Goal: Subscribe to service/newsletter

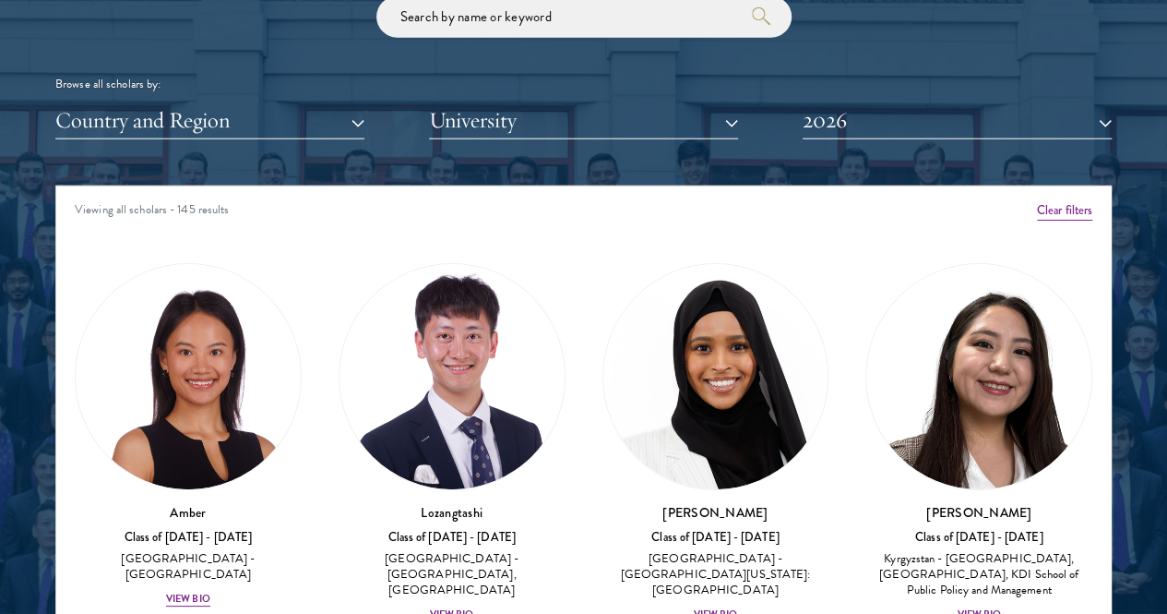
scroll to position [2222, 0]
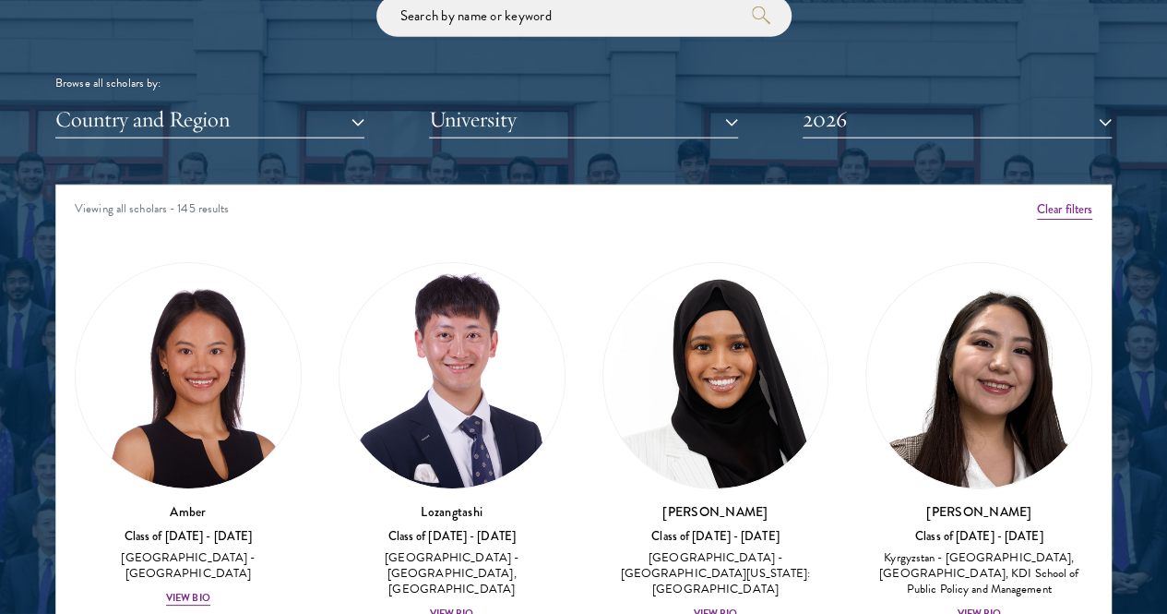
click at [779, 101] on div "Country and Region All Countries and Regions Afghanistan Antigua and Barbuda Ar…" at bounding box center [583, 120] width 1057 height 38
click at [805, 101] on button "2026" at bounding box center [957, 120] width 309 height 38
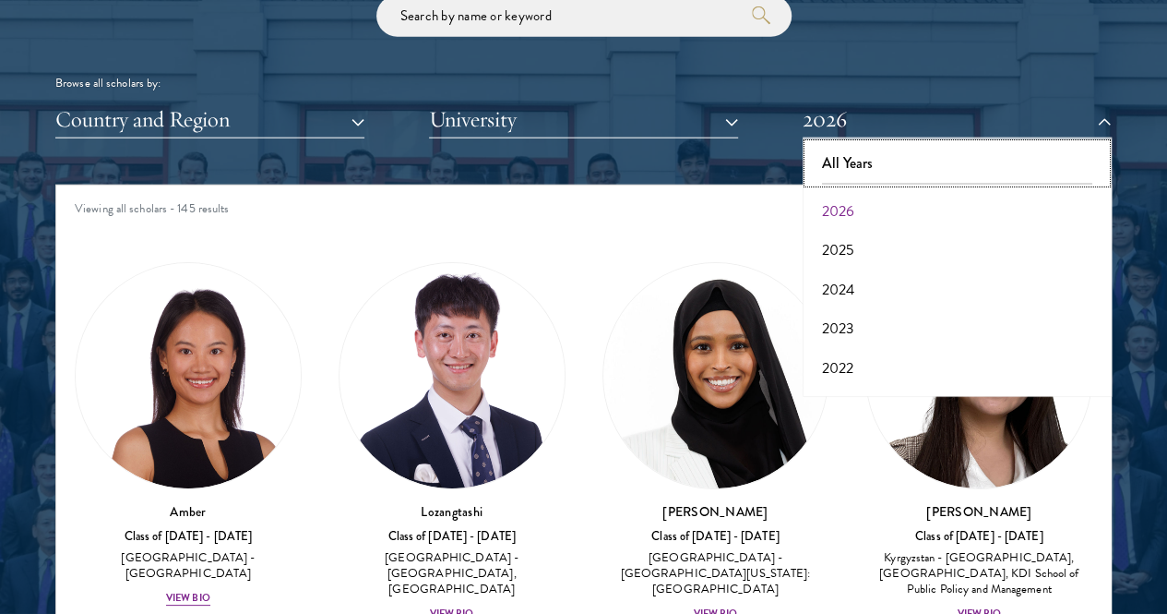
click at [873, 144] on button "All Years" at bounding box center [957, 163] width 298 height 39
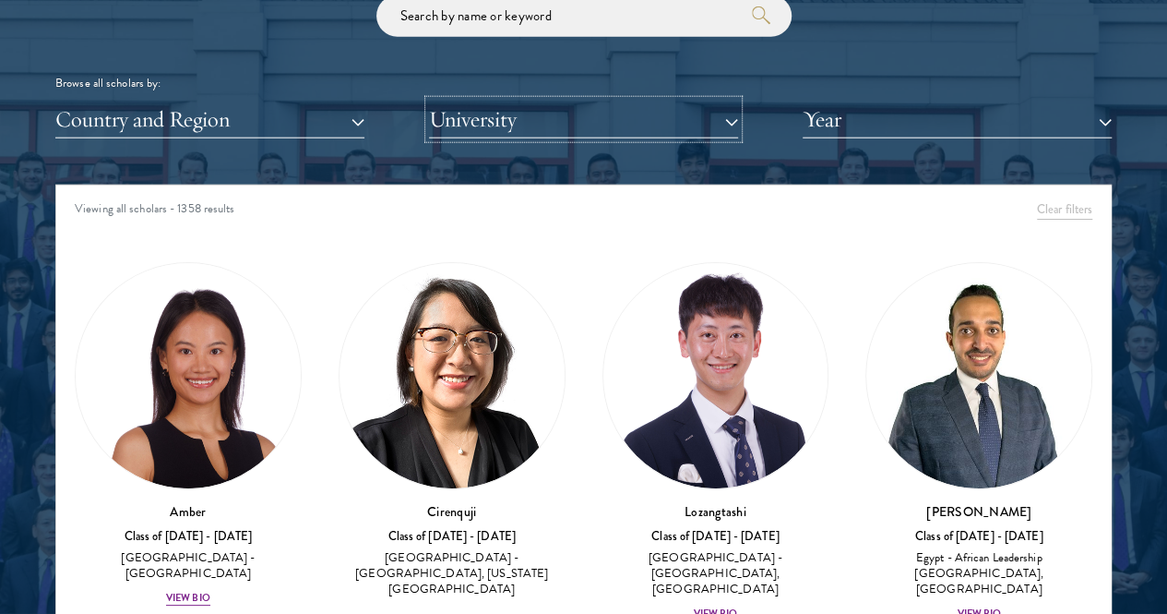
click at [636, 101] on button "University" at bounding box center [583, 120] width 309 height 38
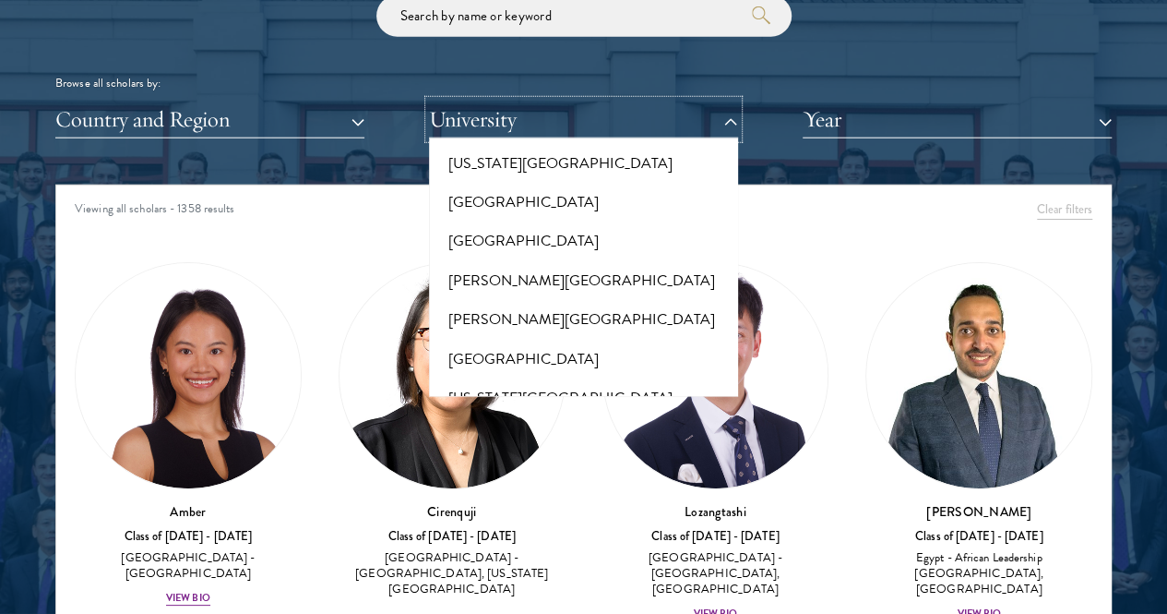
scroll to position [7198, 0]
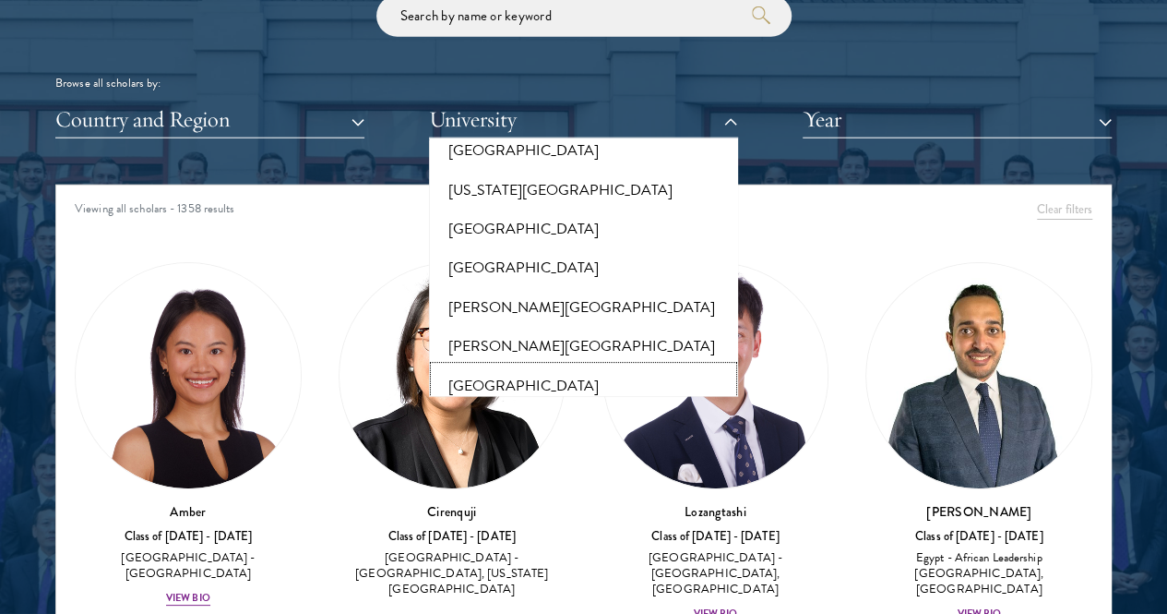
click at [535, 366] on button "Monash University" at bounding box center [584, 385] width 298 height 39
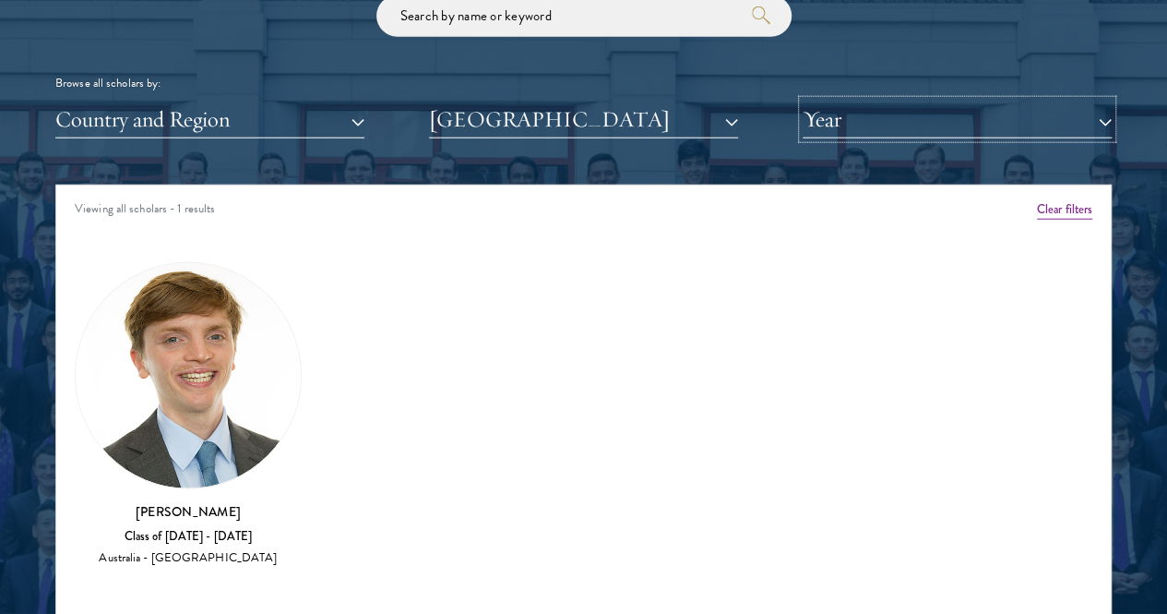
click at [823, 101] on button "Year" at bounding box center [957, 120] width 309 height 38
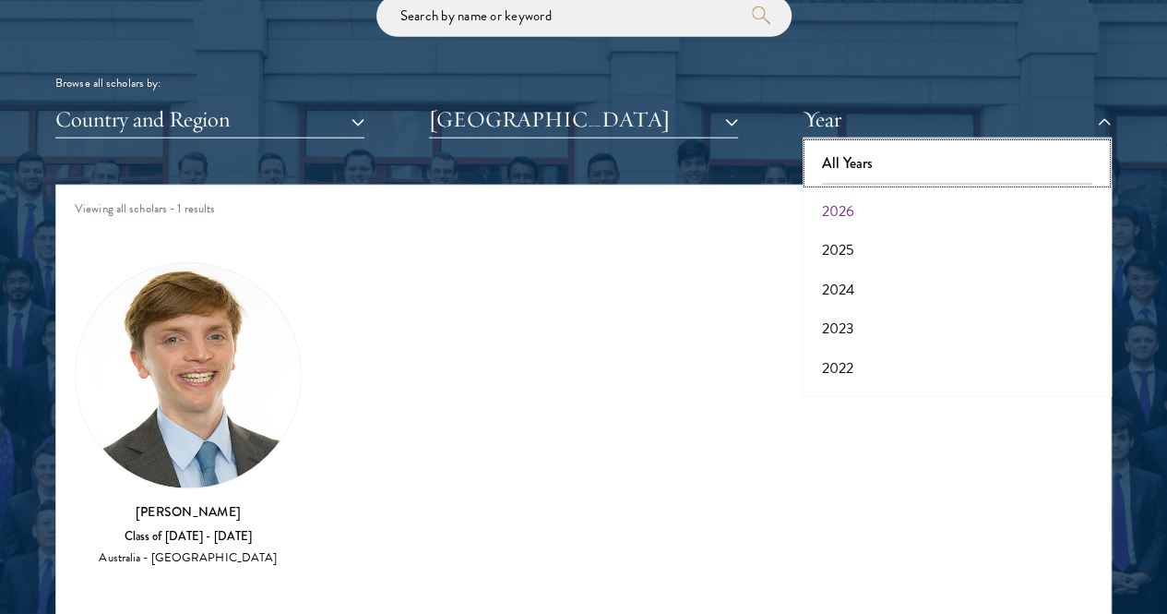
click at [823, 144] on button "All Years" at bounding box center [957, 163] width 298 height 39
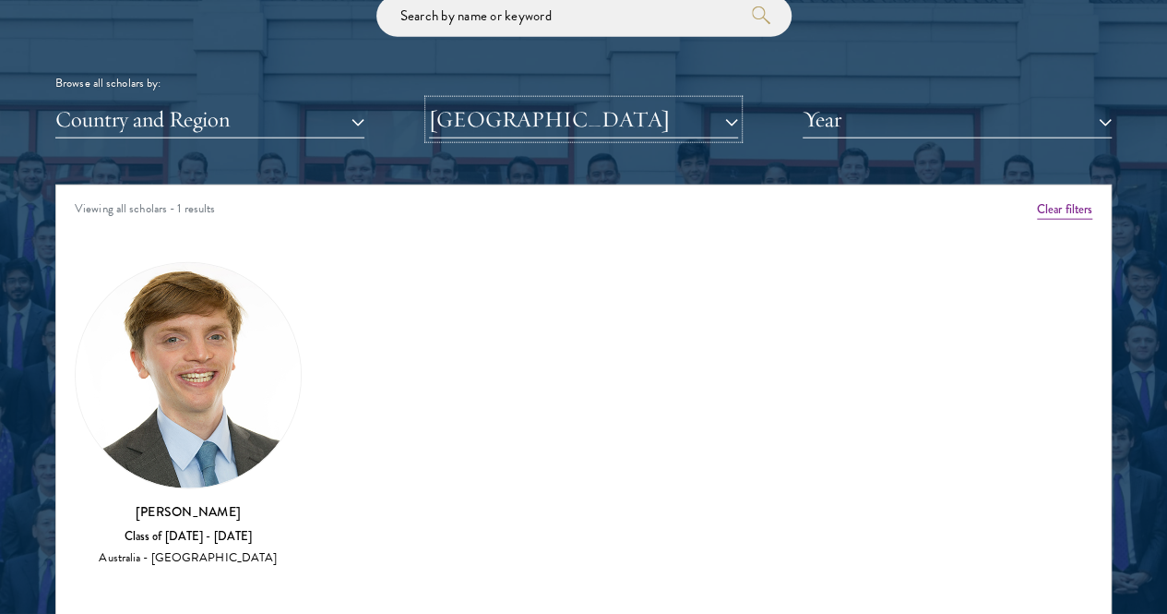
click at [676, 101] on button "Monash University" at bounding box center [583, 120] width 309 height 38
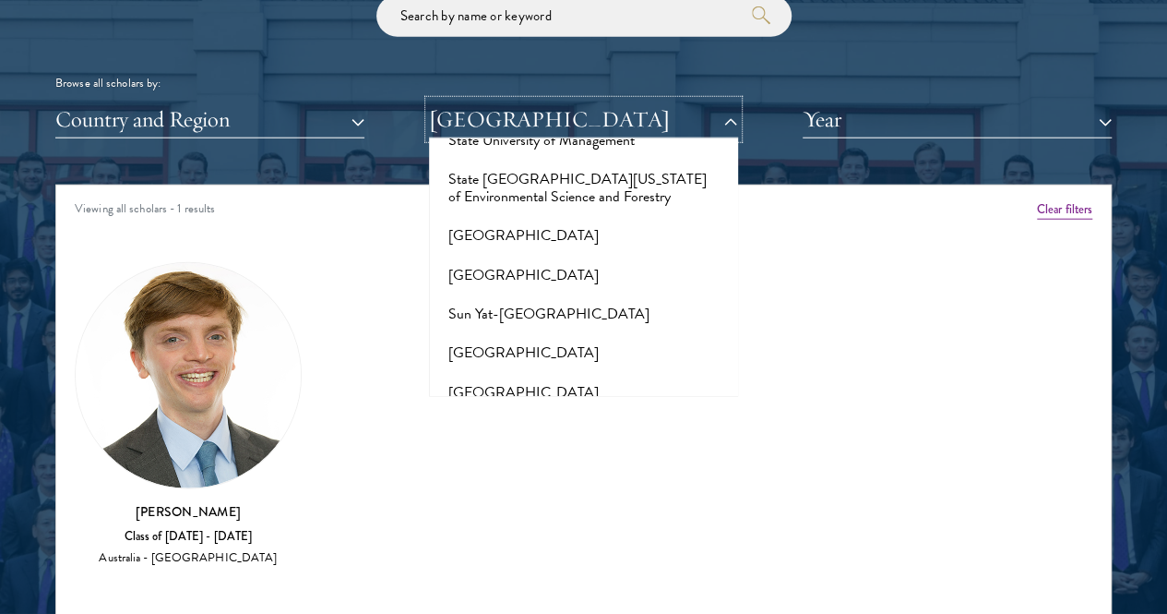
scroll to position [11350, 0]
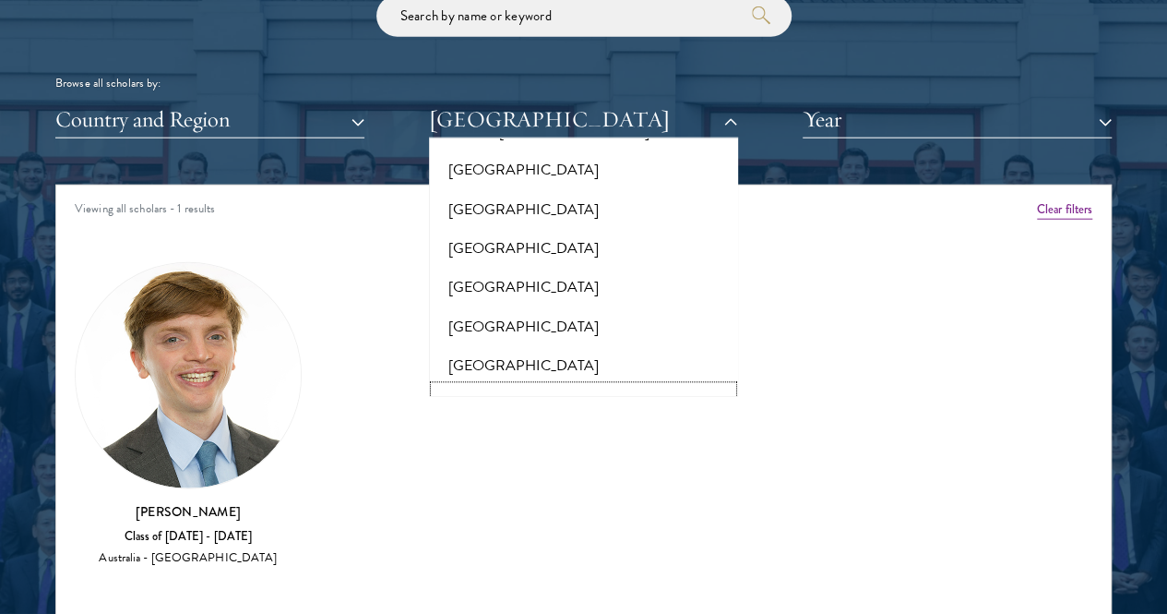
click at [536, 387] on button "Tamkang University" at bounding box center [584, 406] width 298 height 39
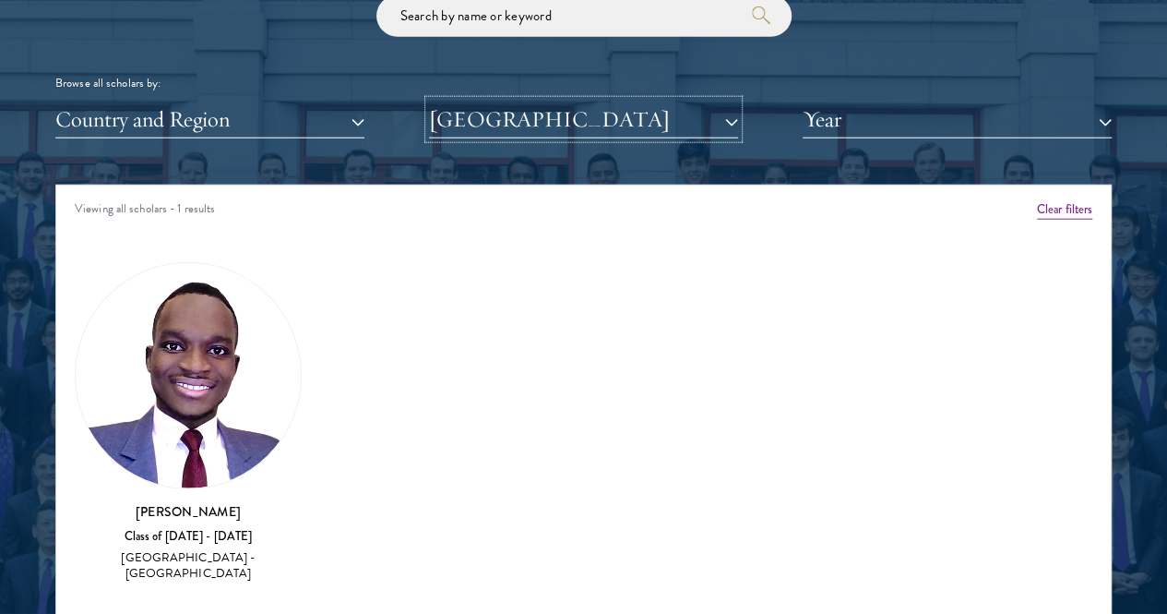
click at [554, 101] on button "Tamkang University" at bounding box center [583, 120] width 309 height 38
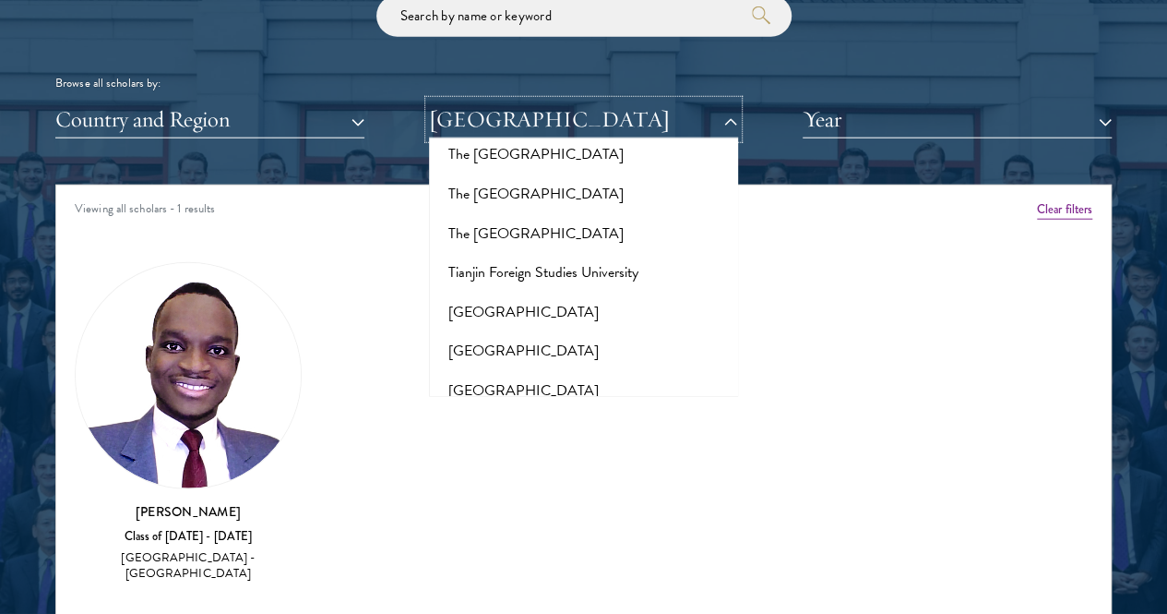
scroll to position [12181, 0]
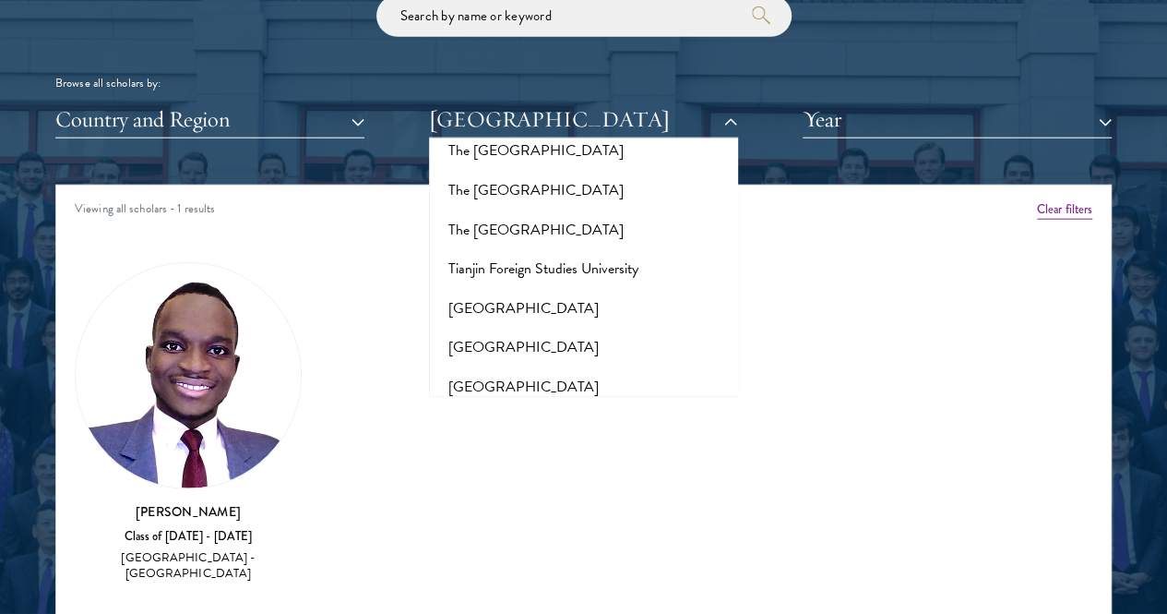
click at [526, 523] on button "Tsinghua University" at bounding box center [584, 542] width 298 height 39
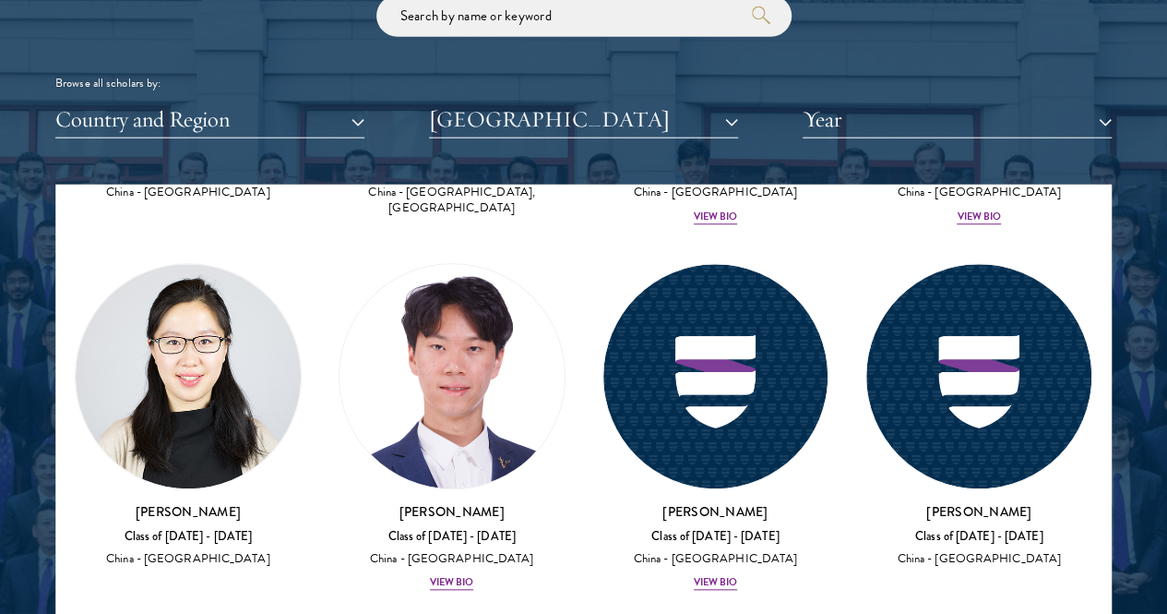
scroll to position [1263, 0]
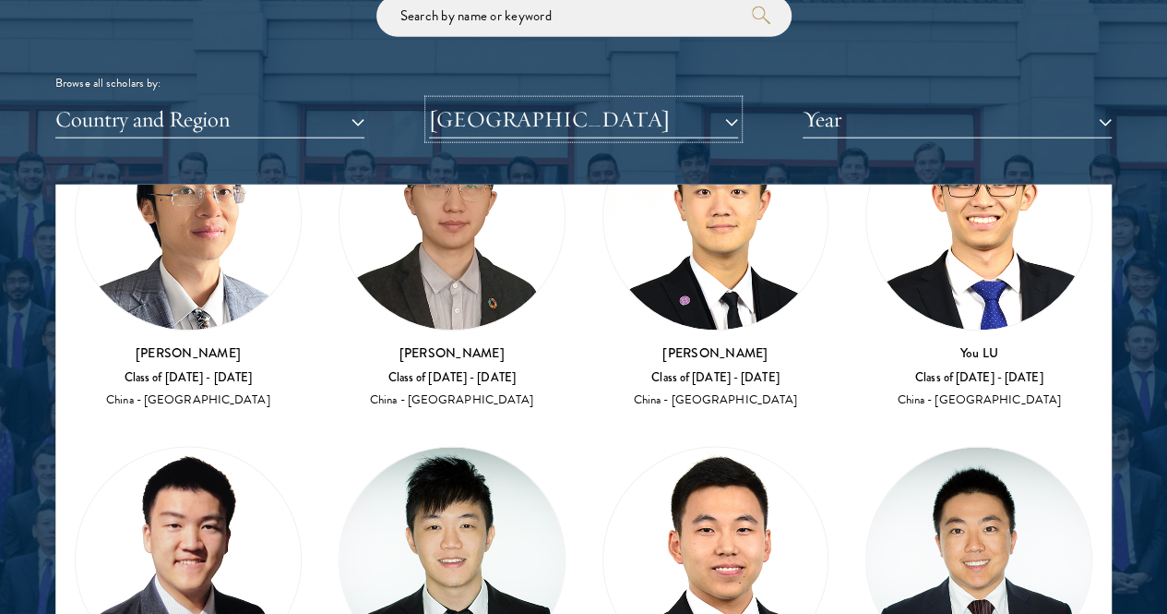
click at [533, 101] on button "Tsinghua University" at bounding box center [583, 120] width 309 height 38
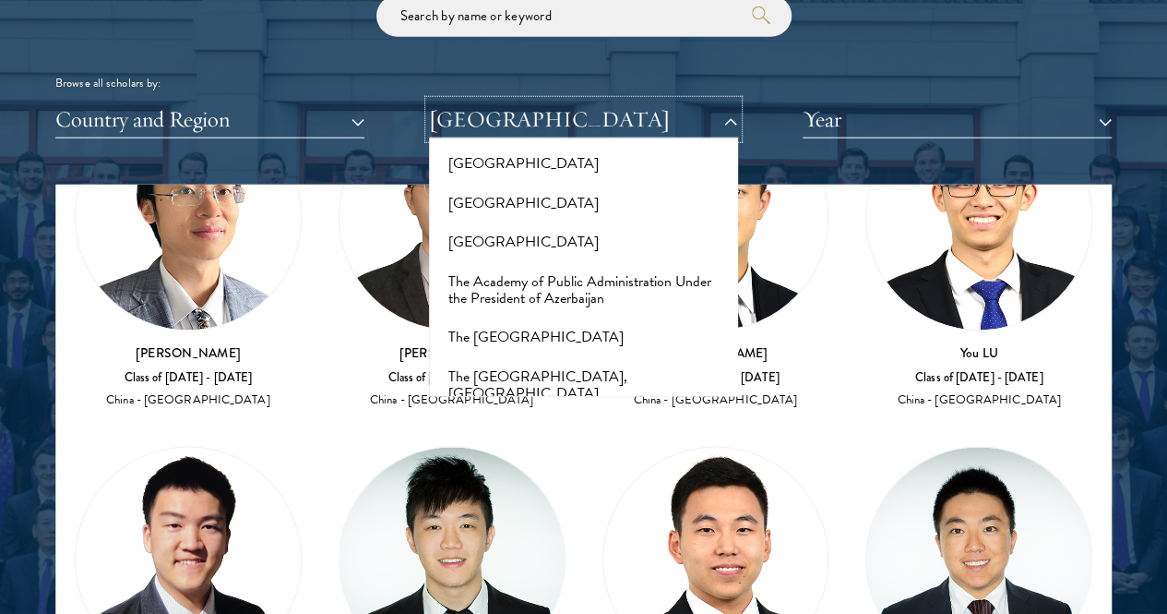
scroll to position [11627, 0]
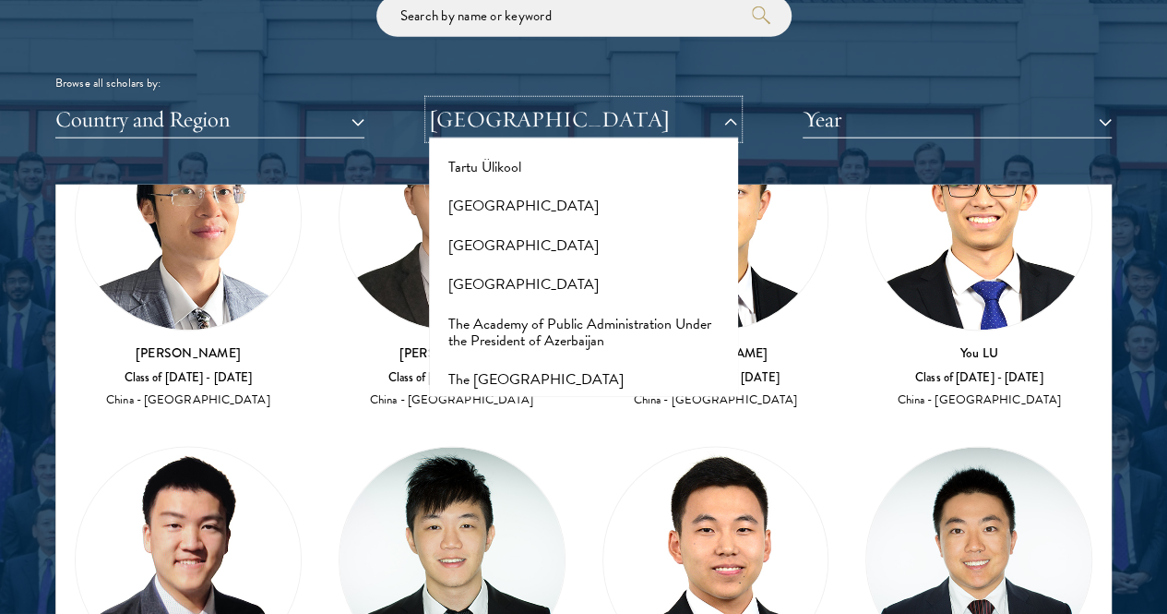
click at [513, 101] on button "Tsinghua University" at bounding box center [583, 120] width 309 height 38
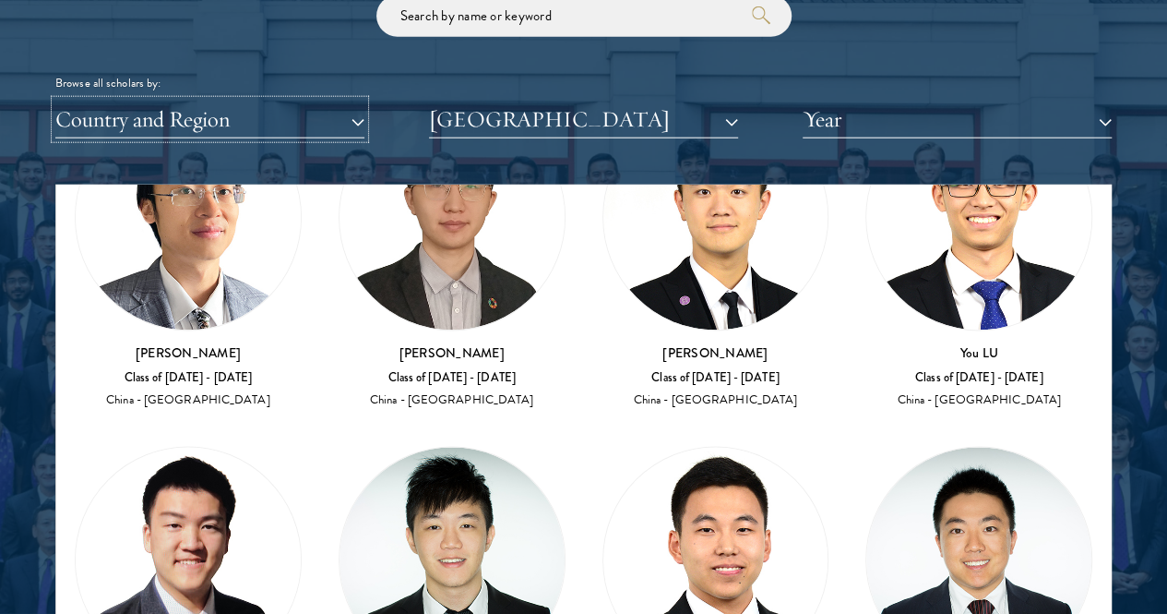
click at [349, 101] on button "Country and Region" at bounding box center [209, 120] width 309 height 38
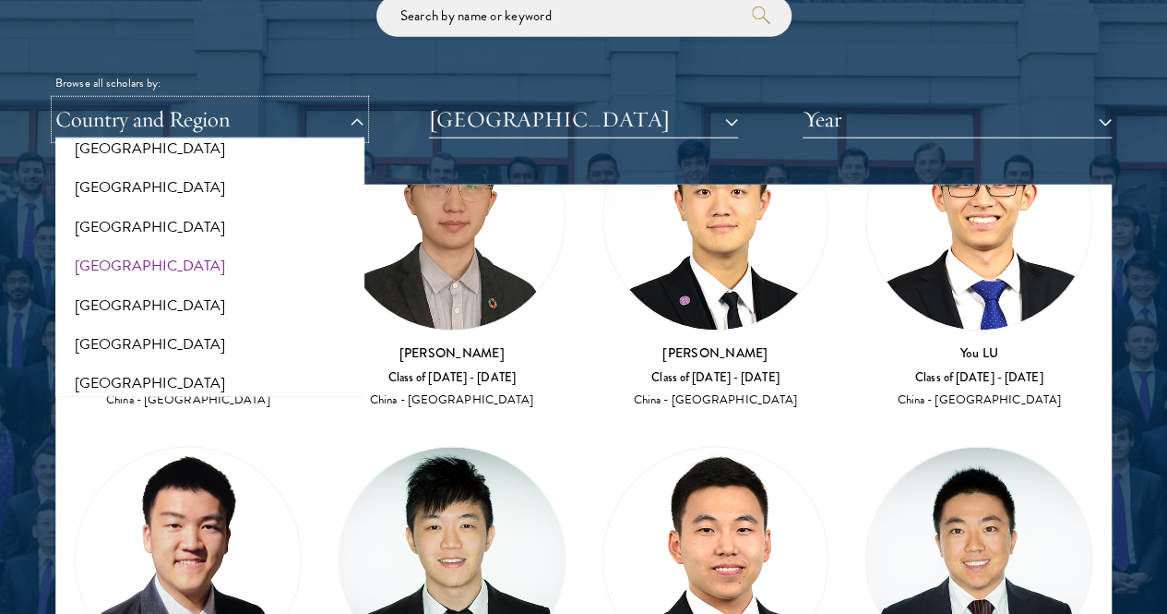
scroll to position [92, 0]
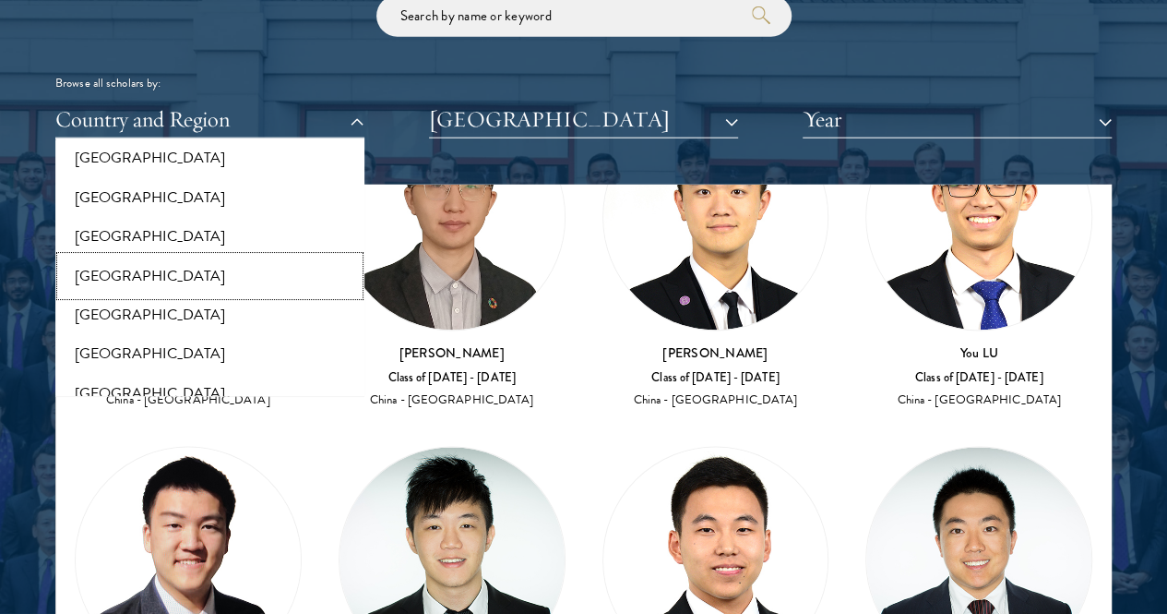
click at [140, 257] on button "[GEOGRAPHIC_DATA]" at bounding box center [210, 276] width 298 height 39
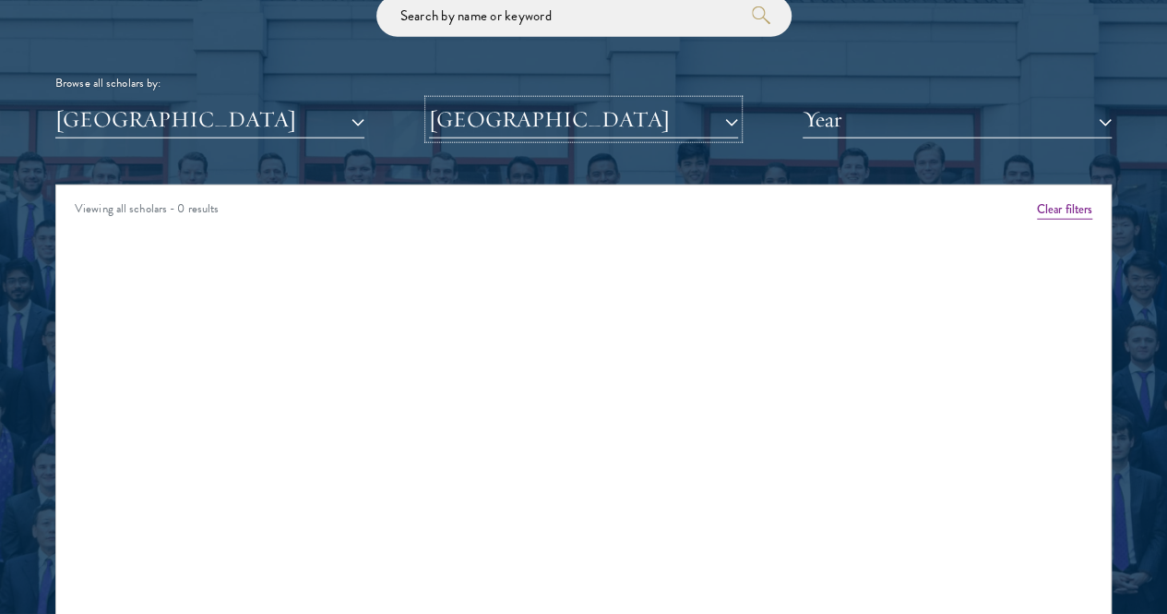
click at [569, 101] on button "Tsinghua University" at bounding box center [583, 120] width 309 height 38
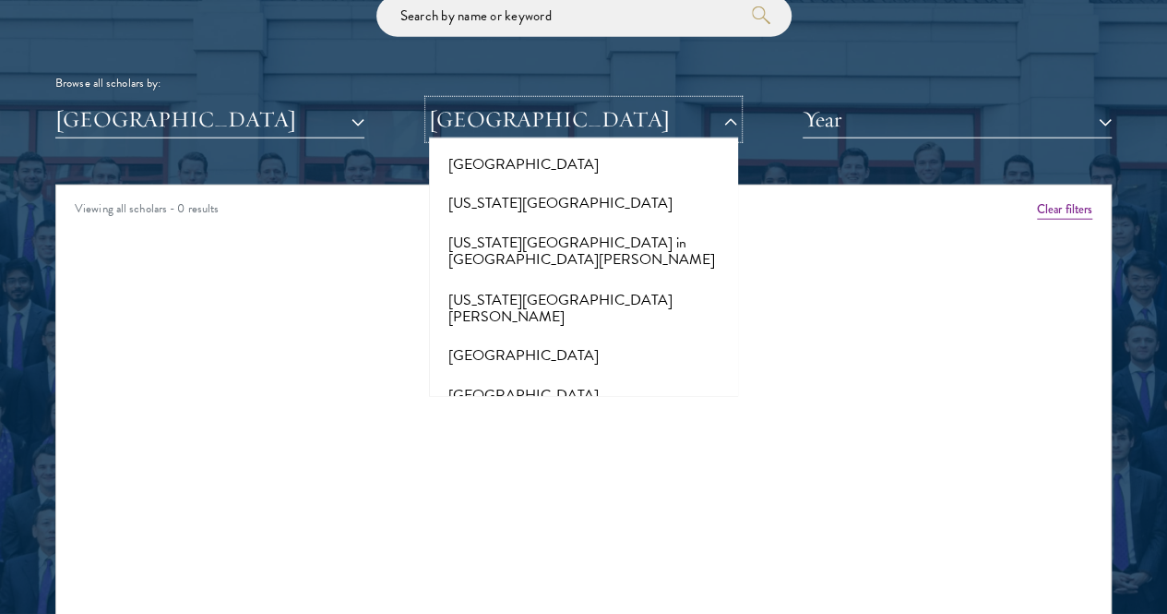
scroll to position [19199, 0]
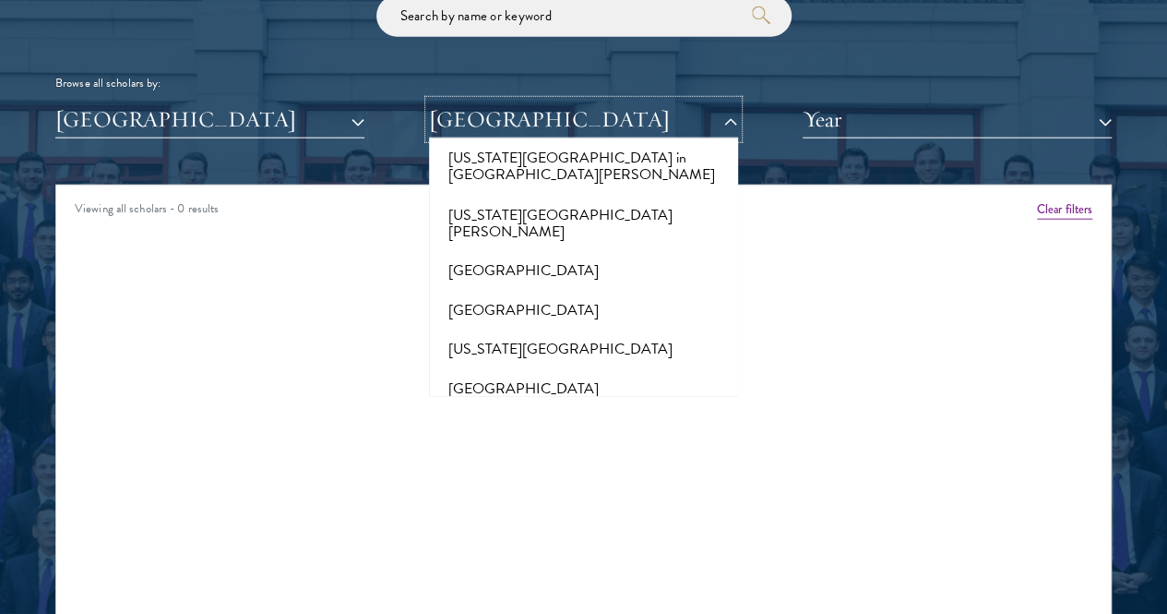
click at [533, 101] on button "Tsinghua University" at bounding box center [583, 120] width 309 height 38
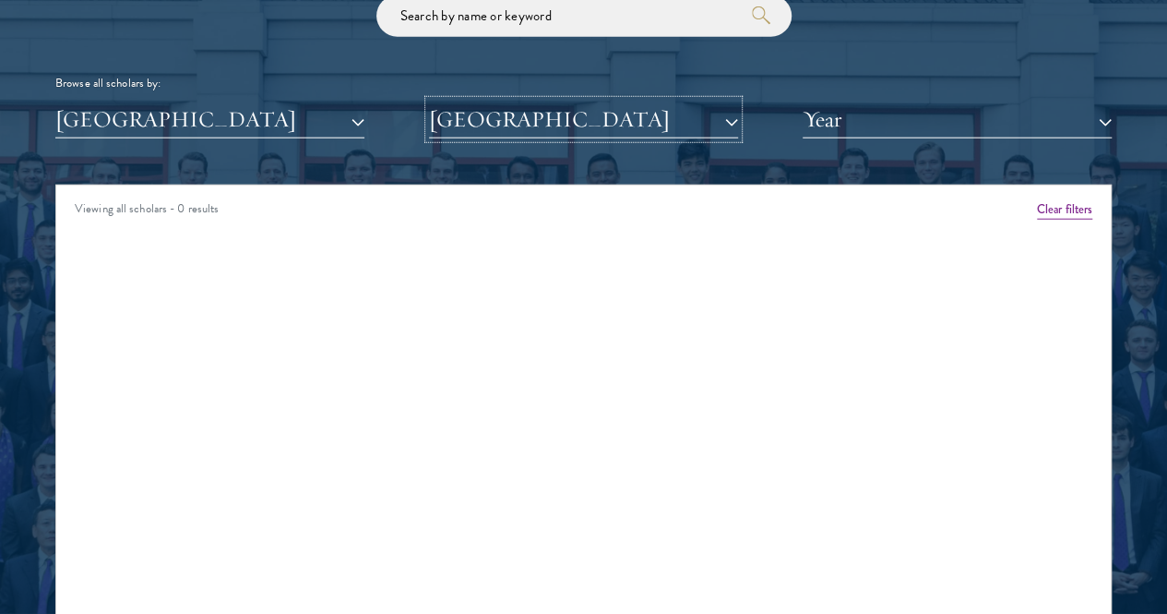
click at [618, 101] on button "Tsinghua University" at bounding box center [583, 120] width 309 height 38
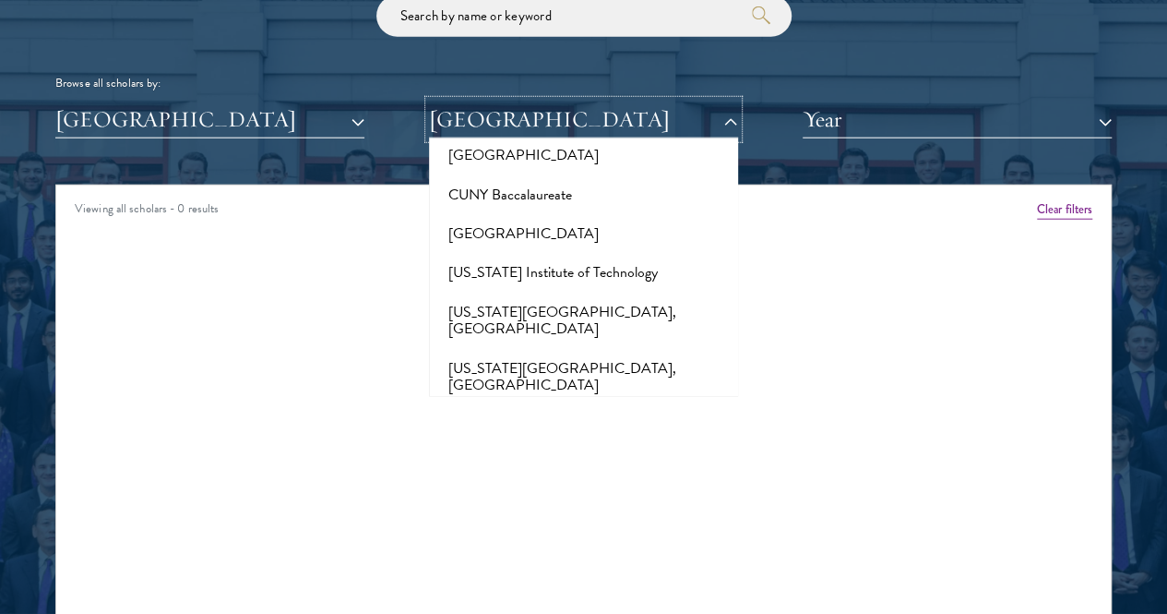
scroll to position [0, 0]
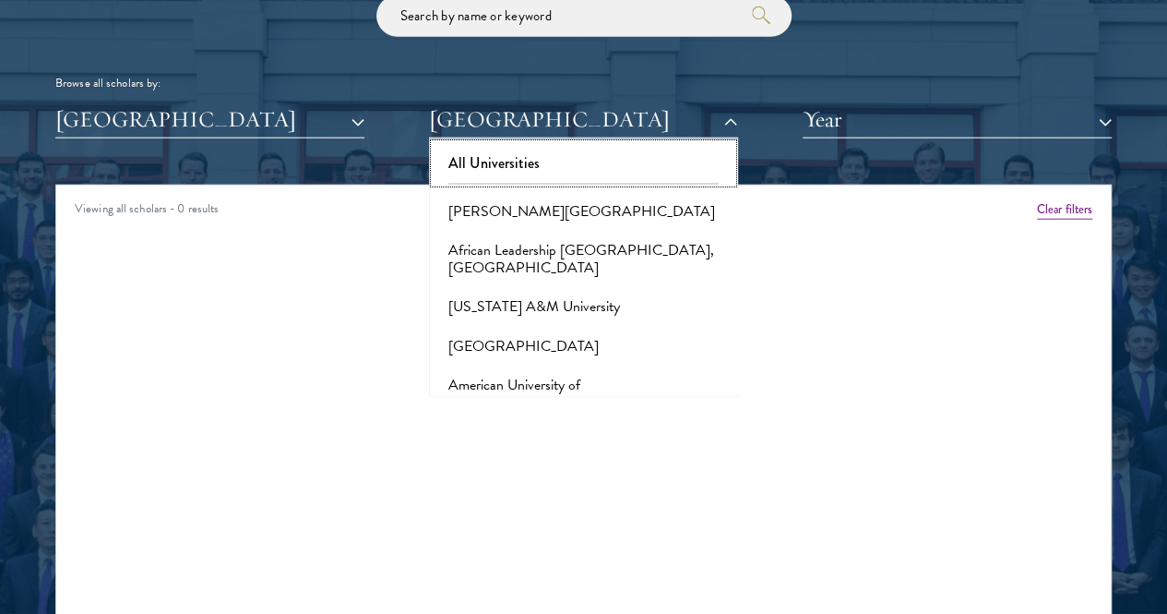
click at [629, 144] on button "All Universities" at bounding box center [584, 163] width 298 height 39
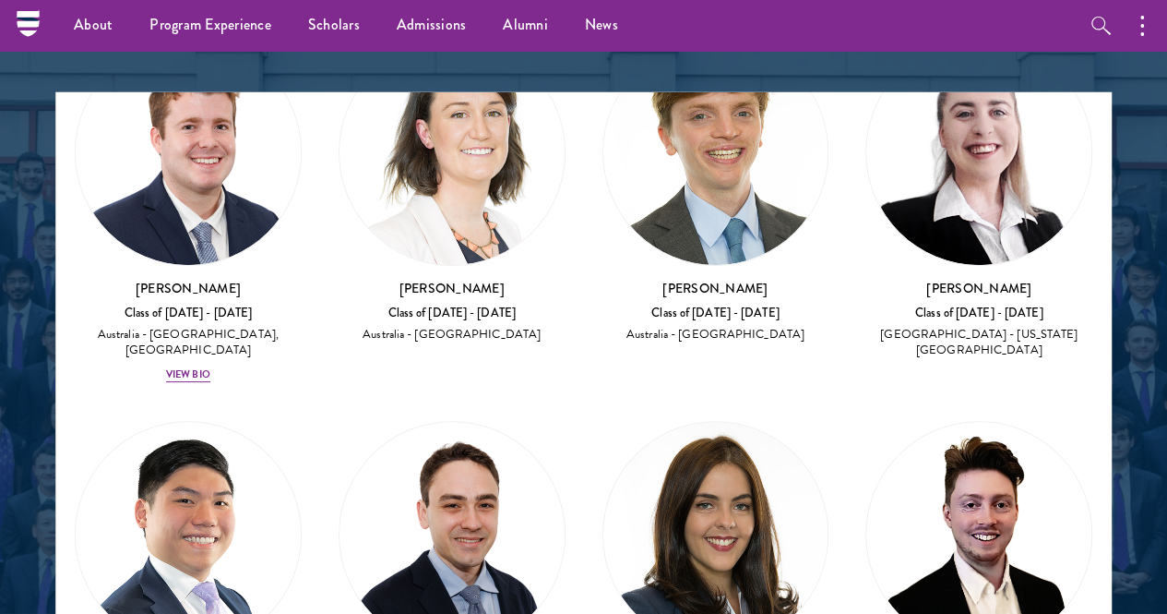
scroll to position [32, 0]
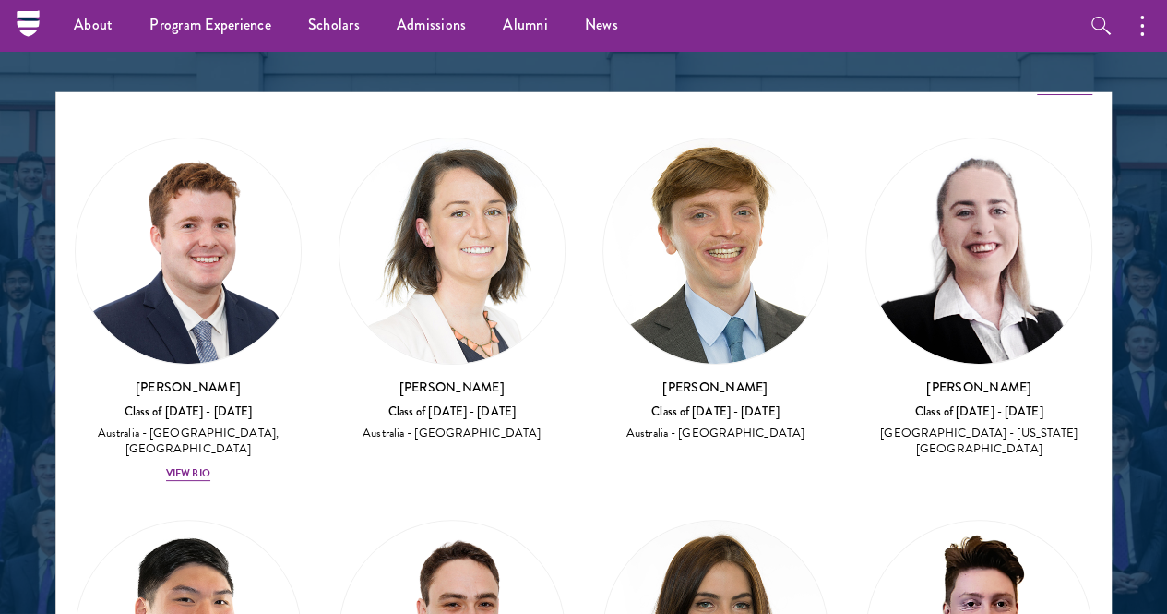
drag, startPoint x: 651, startPoint y: 257, endPoint x: 519, endPoint y: 257, distance: 132.9
click at [584, 257] on div "James Barklamb Class of 2018 - 2019 Australia - Monash University" at bounding box center [716, 290] width 264 height 342
copy h3 "James Barklamb"
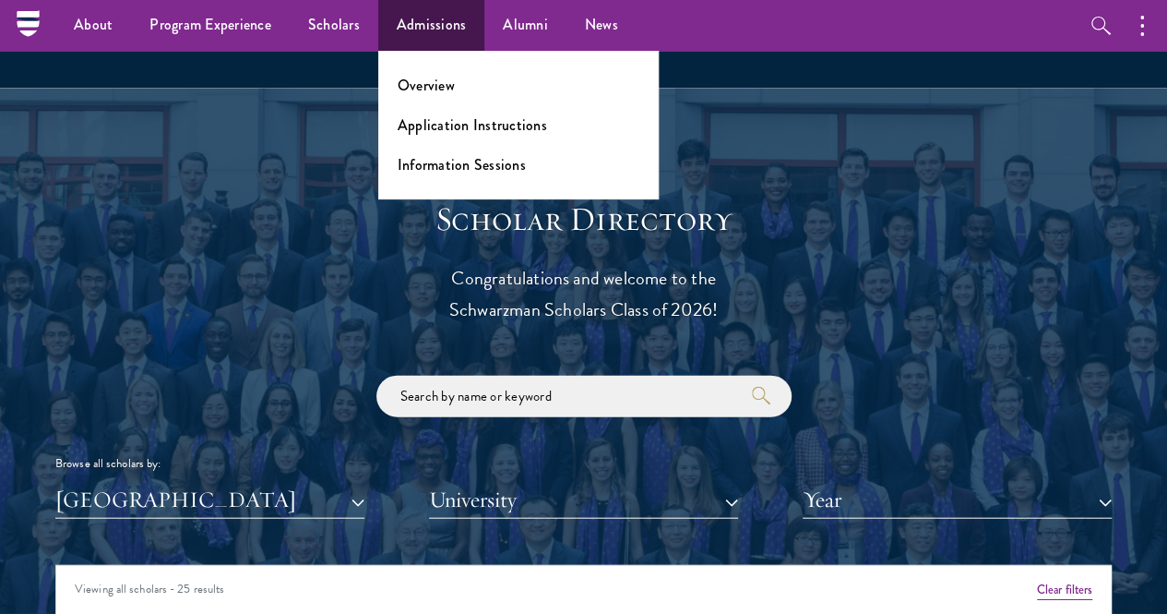
scroll to position [1668, 0]
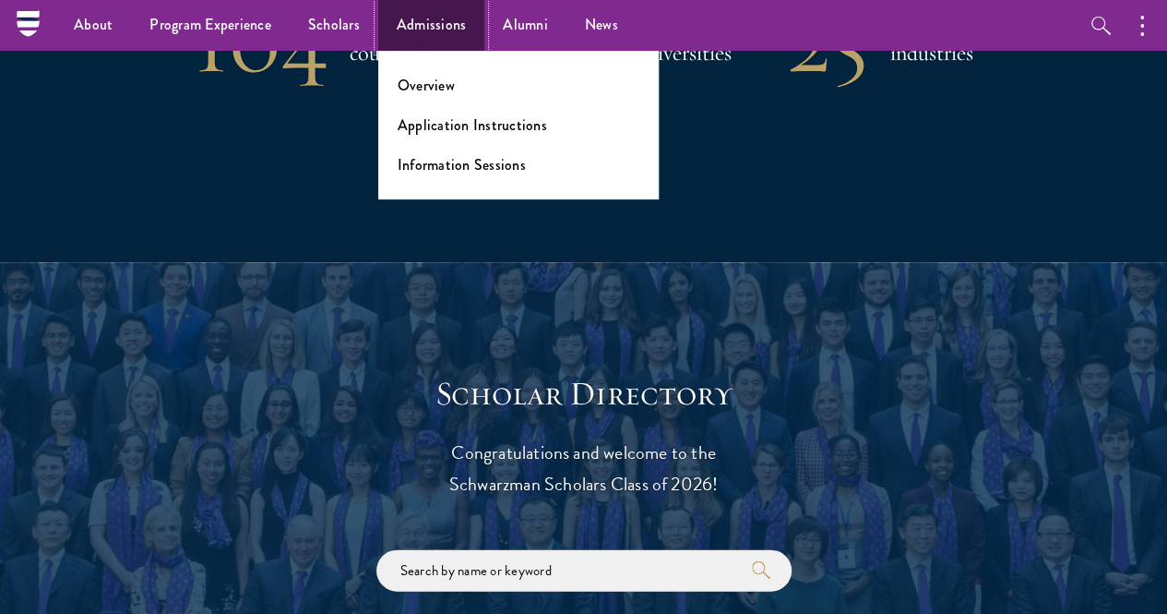
click at [398, 33] on link "Admissions" at bounding box center [431, 25] width 107 height 51
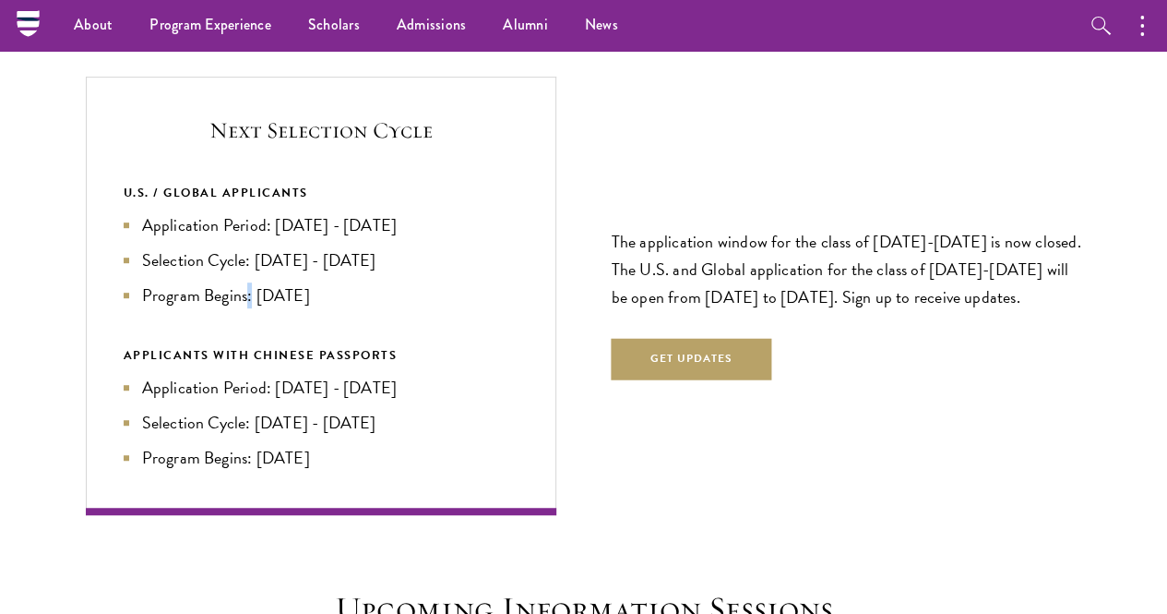
click at [341, 282] on li "Program Begins: [DATE]" at bounding box center [321, 295] width 395 height 26
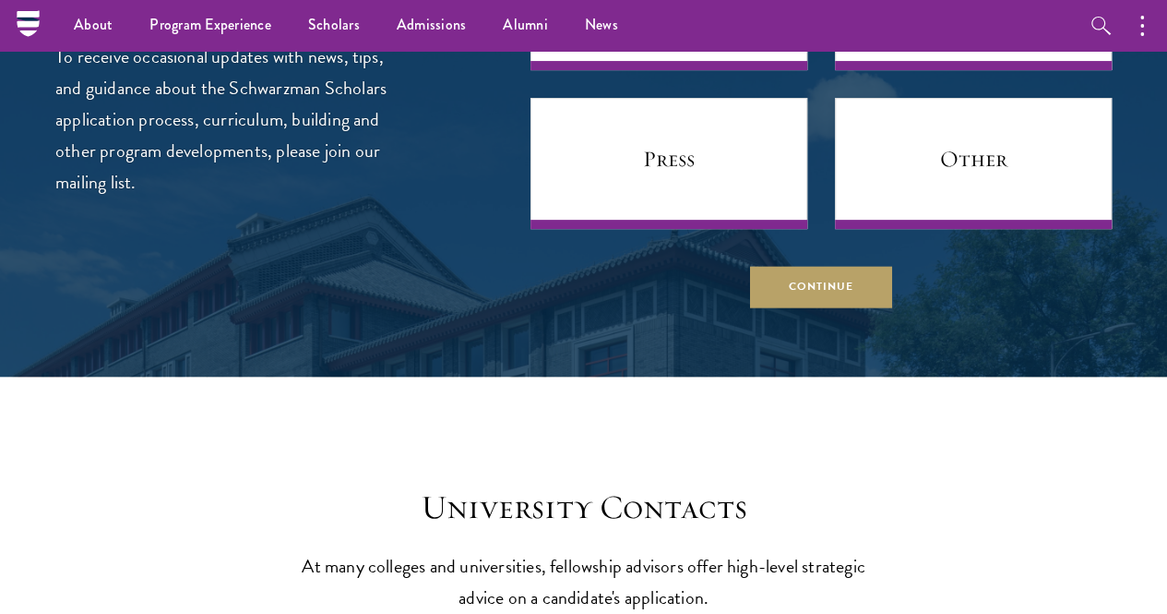
scroll to position [7190, 0]
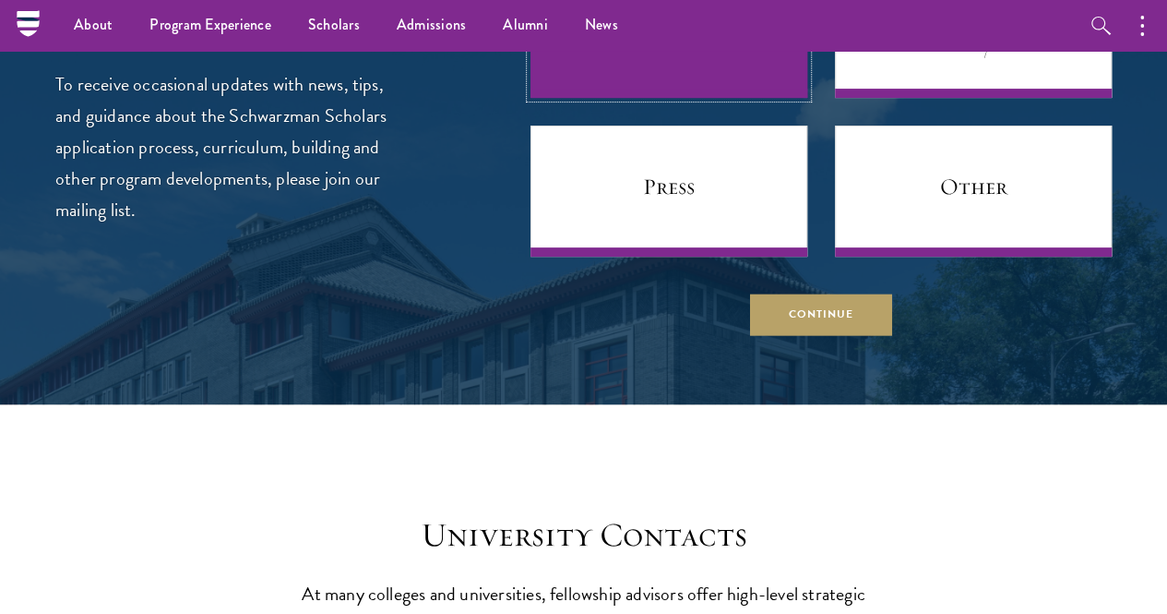
click at [582, 98] on link "Prospective Applicant" at bounding box center [669, 32] width 277 height 131
click at [564, 98] on link "Prospective Applicant" at bounding box center [669, 32] width 277 height 131
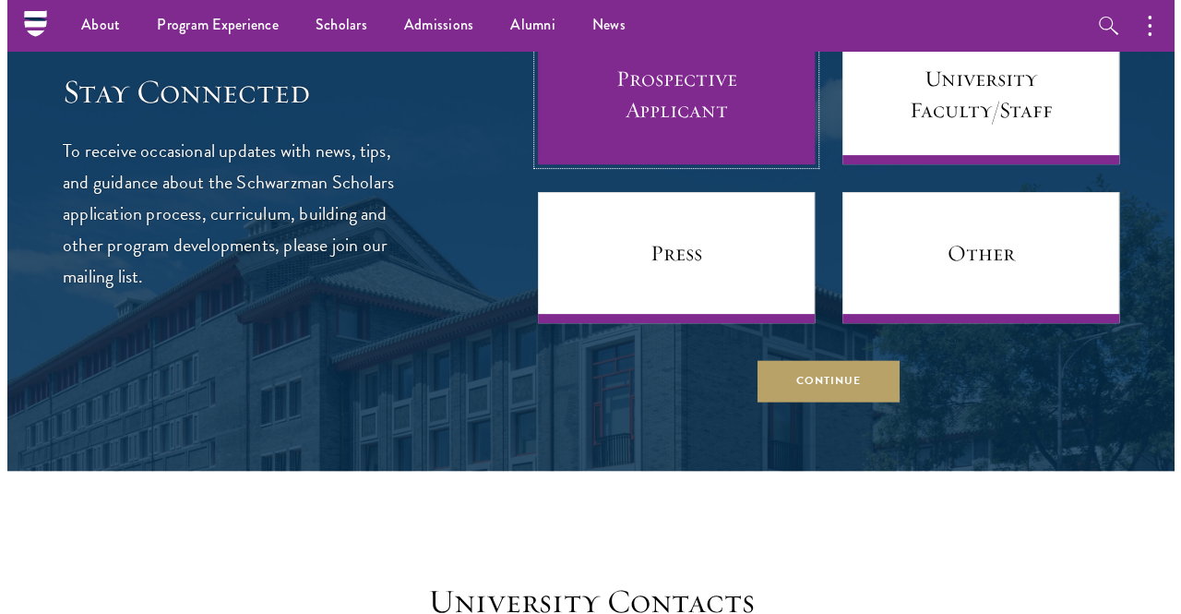
scroll to position [7098, 0]
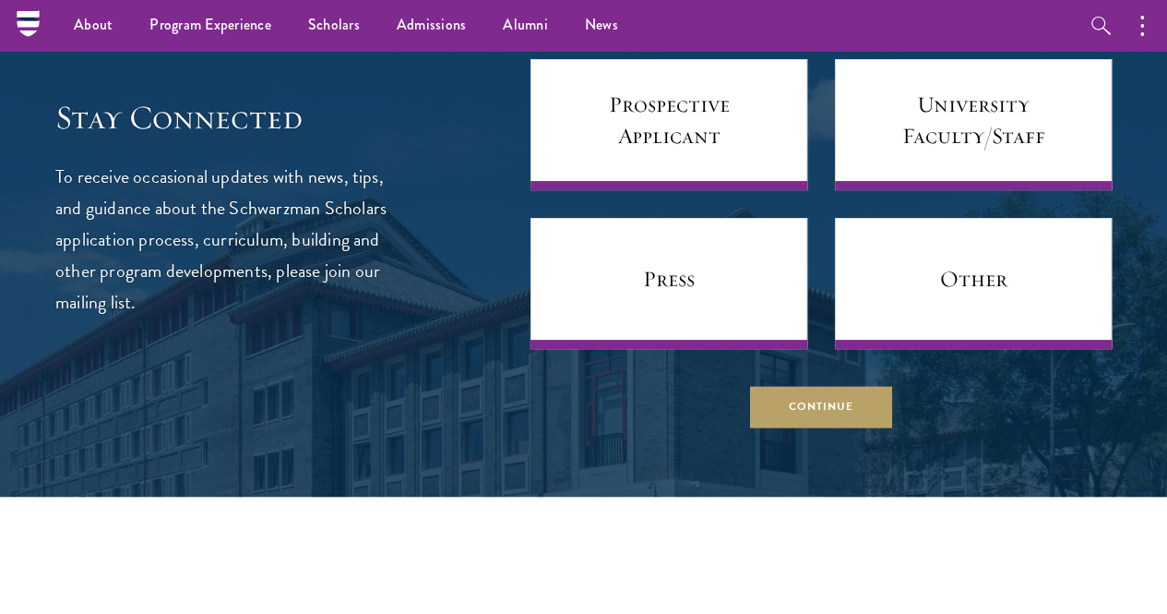
click at [797, 496] on div at bounding box center [583, 207] width 1167 height 579
click at [782, 427] on button "Continue" at bounding box center [821, 407] width 142 height 42
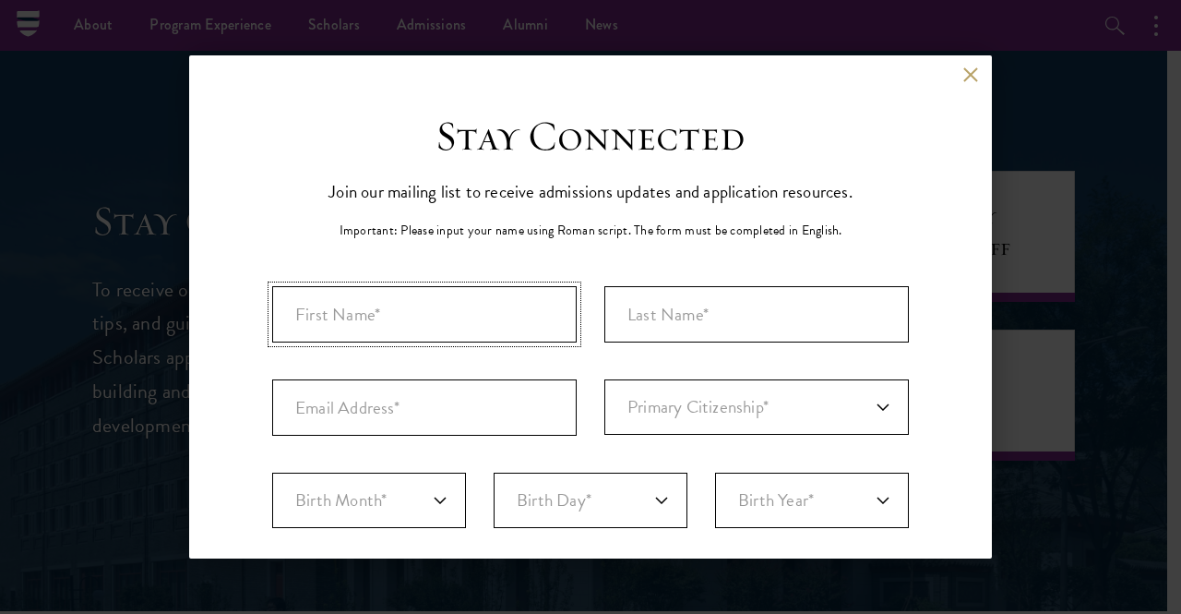
click at [431, 309] on input "First Name*" at bounding box center [424, 314] width 305 height 56
type input "Nicholas"
type input "Chou"
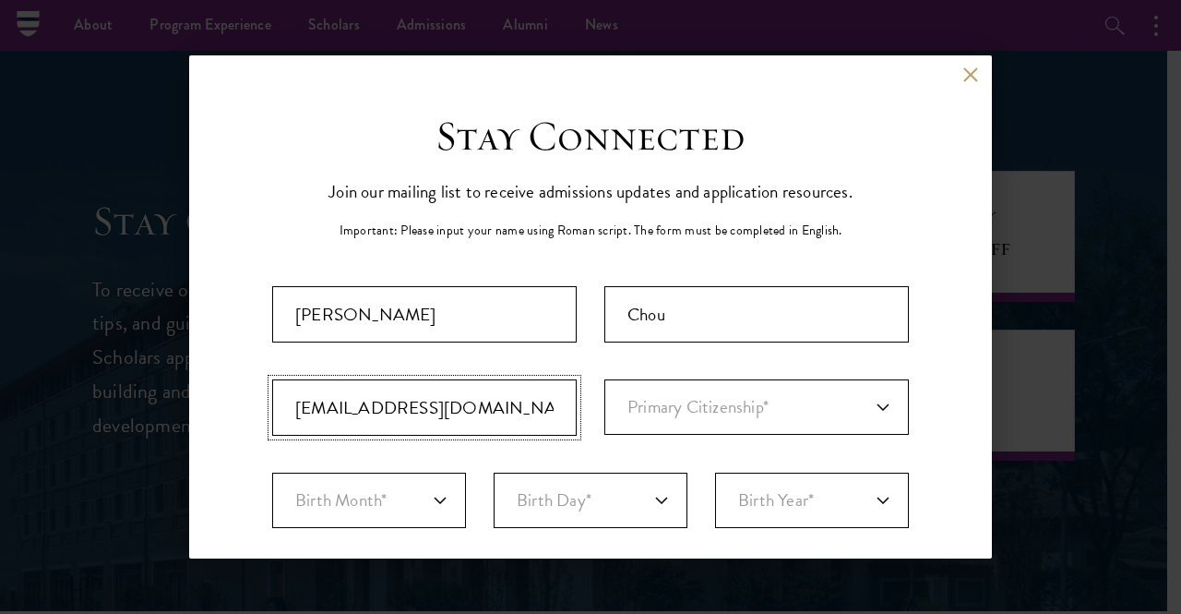
type input "nicholaschou2008@gmail.com"
click at [799, 407] on select "Primary Citizenship* Afghanistan Aland Islands Albania Algeria Andorra Angola A…" at bounding box center [756, 406] width 305 height 55
select select "AS"
click at [604, 379] on select "Primary Citizenship* Afghanistan Aland Islands Albania Algeria Andorra Angola A…" at bounding box center [756, 406] width 305 height 55
click at [378, 505] on select "Birth Month* January February March April May June July August September Octobe…" at bounding box center [369, 499] width 194 height 55
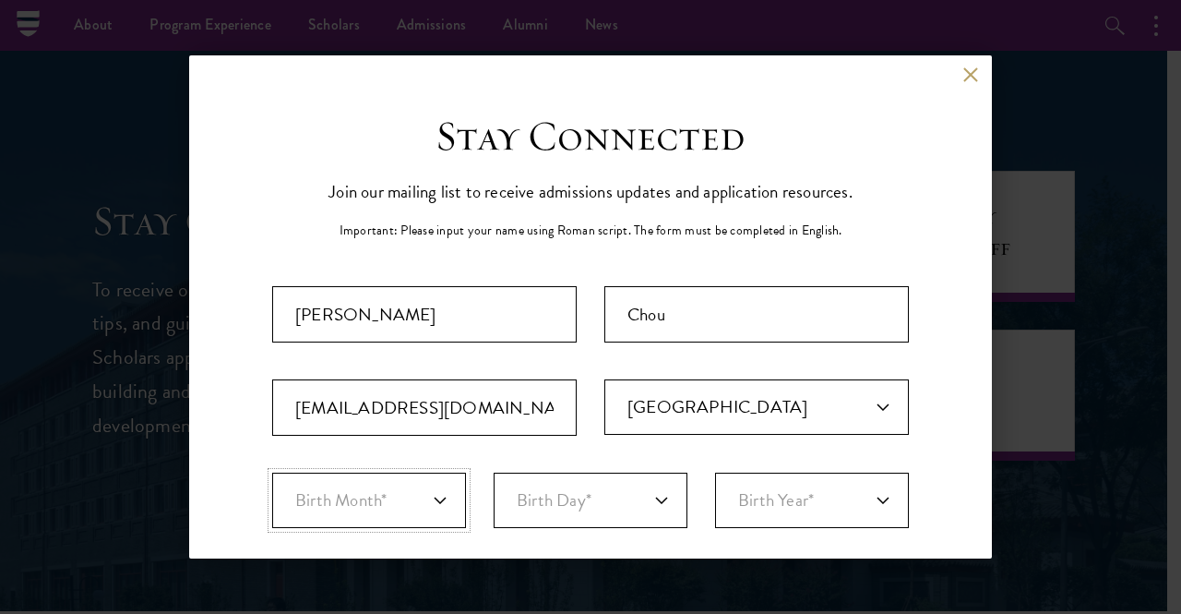
select select "03"
click at [272, 472] on select "Birth Month* January February March April May June July August September Octobe…" at bounding box center [369, 499] width 194 height 55
click at [613, 505] on select "Birth Day* 1 2 3 4 5 6 7 8 9 10 11 12 13 14 15 16 17 18 19 20 21 22 23 24 25 26…" at bounding box center [591, 499] width 194 height 55
select select "10"
click at [494, 472] on select "Birth Day* 1 2 3 4 5 6 7 8 9 10 11 12 13 14 15 16 17 18 19 20 21 22 23 24 25 26…" at bounding box center [591, 499] width 194 height 55
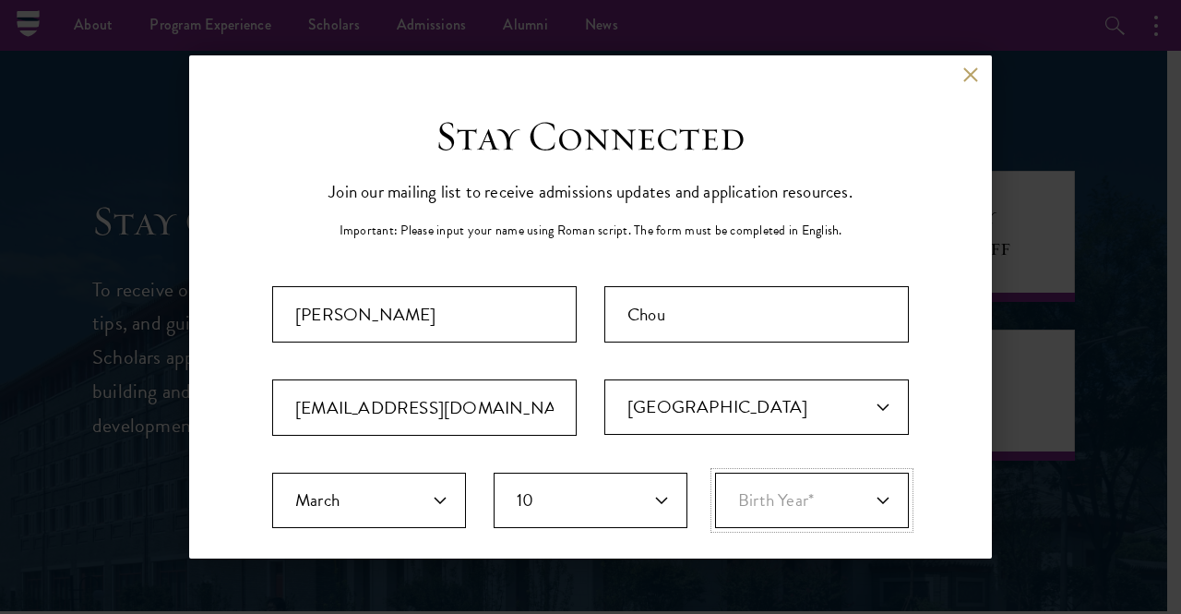
click at [807, 514] on select "Birth Year* 2025 2024 2023 2022 2021 2020 2019 2018 2017 2016 2015 2014 2013 20…" at bounding box center [812, 499] width 194 height 55
select select "1999"
click at [715, 472] on select "Birth Year* 2025 2024 2023 2022 2021 2020 2019 2018 2017 2016 2015 2014 2013 20…" at bounding box center [812, 499] width 194 height 55
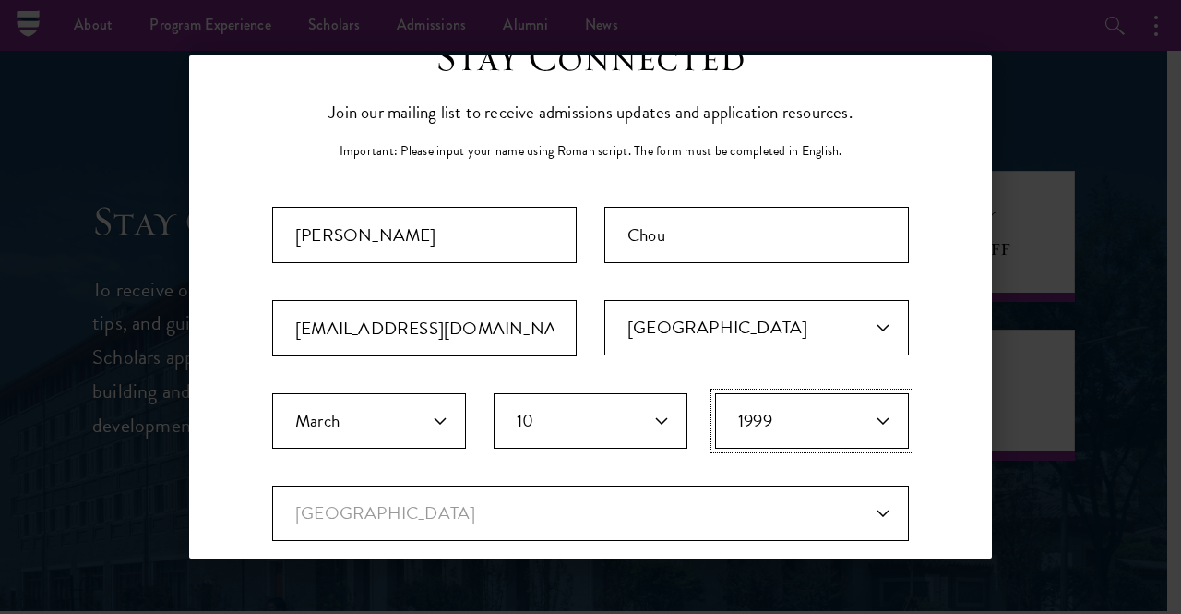
scroll to position [277, 0]
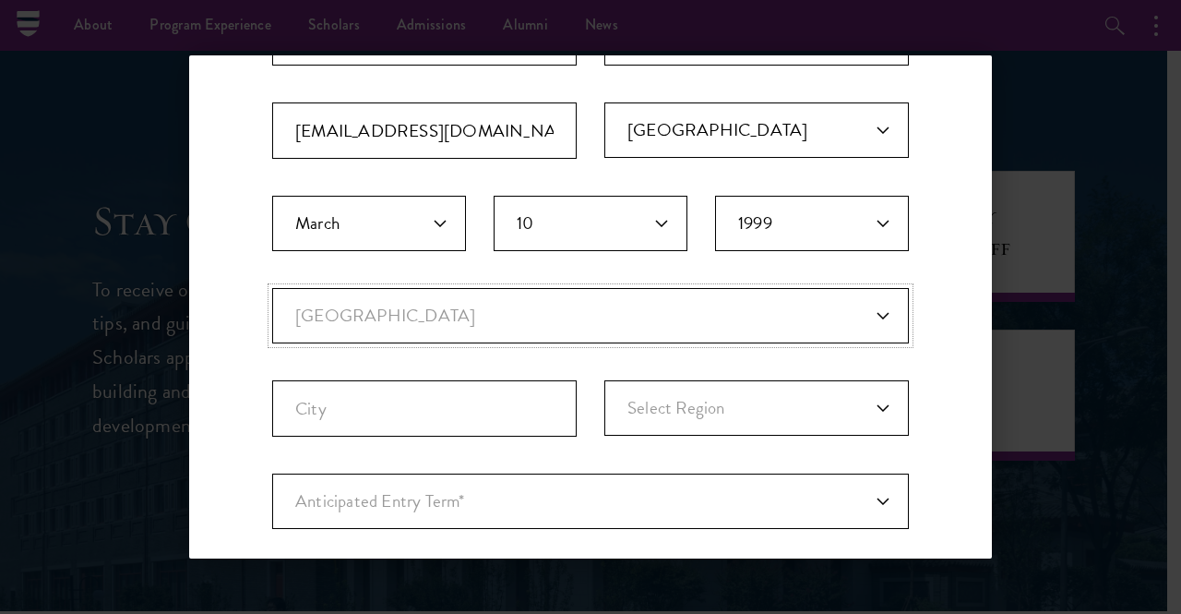
click at [434, 320] on select "Current Country Afghanistan Aland Islands Albania Algeria Andorra Angola Anguil…" at bounding box center [590, 315] width 637 height 55
select select "AS"
click at [272, 288] on select "Current Country Afghanistan Aland Islands Albania Algeria Andorra Angola Anguil…" at bounding box center [590, 315] width 637 height 55
select select
click at [404, 396] on input "City" at bounding box center [424, 408] width 305 height 56
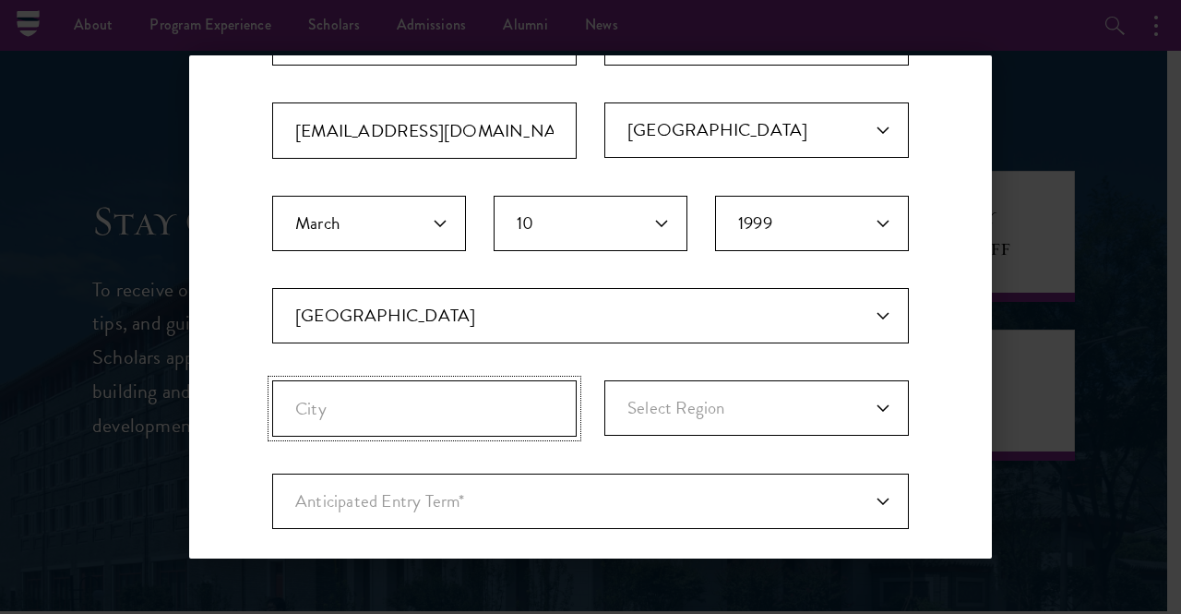
type input "V"
type input "Melbourne"
click at [721, 422] on select "Select Region Australian Capital Territory New South Wales Northern Territory Q…" at bounding box center [756, 407] width 305 height 55
select select "Victoria"
click at [604, 380] on select "Select Region Australian Capital Territory New South Wales Northern Territory Q…" at bounding box center [756, 407] width 305 height 55
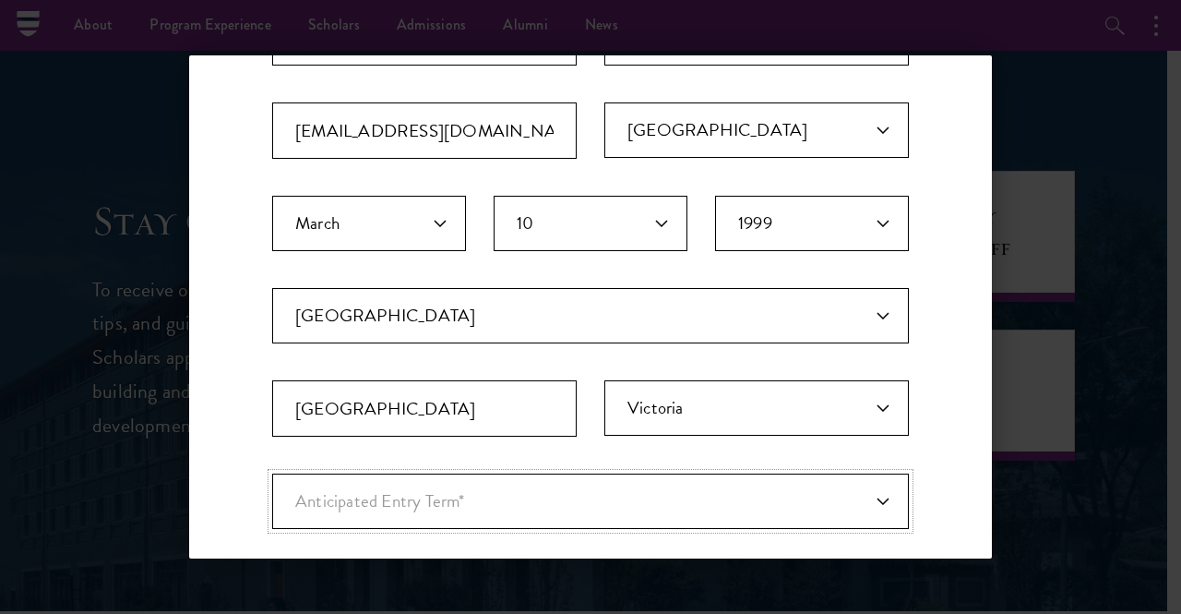
click at [506, 473] on select "Anticipated Entry Term* August 2026 (Application opens April 2025) Just Explori…" at bounding box center [590, 500] width 637 height 55
click at [272, 473] on select "Anticipated Entry Term* August 2026 (Application opens April 2025) Just Explori…" at bounding box center [590, 500] width 637 height 55
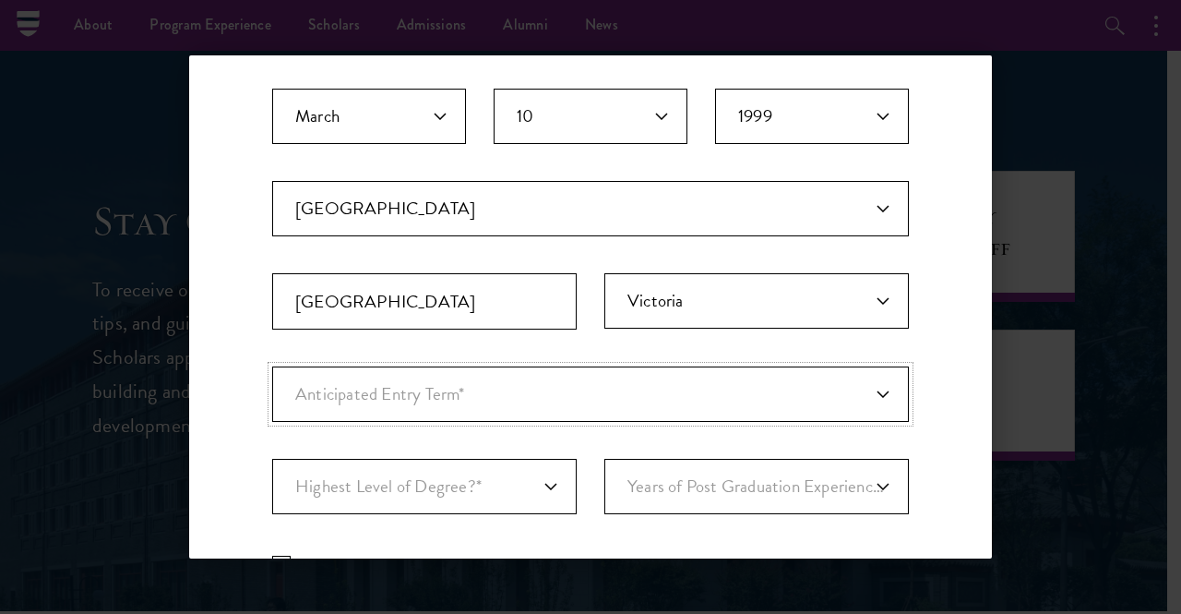
scroll to position [554, 0]
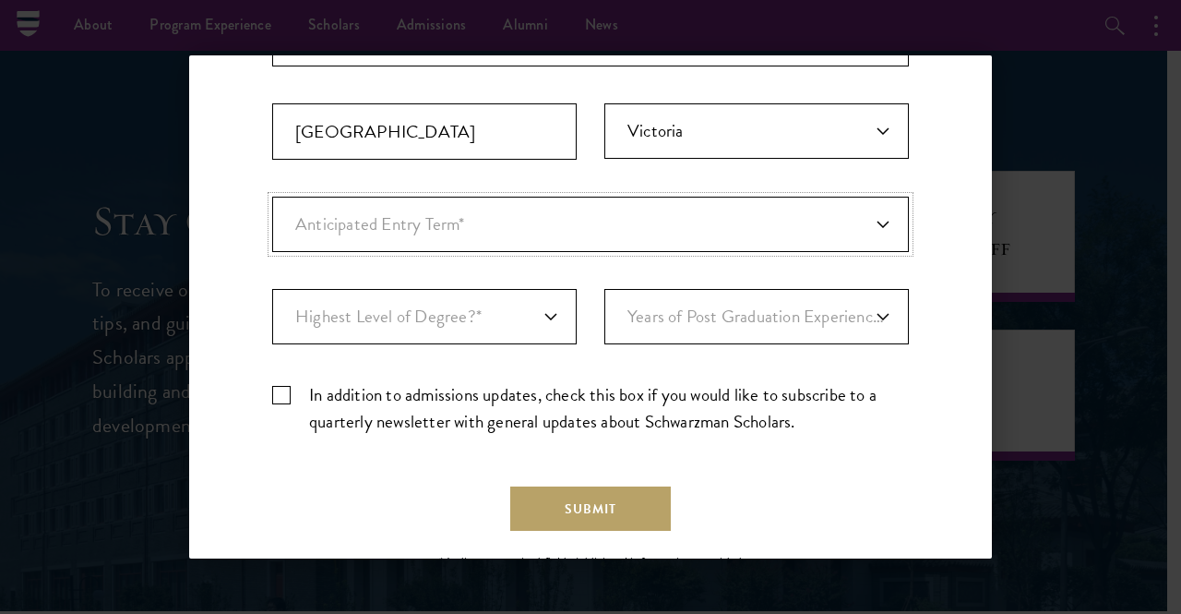
click at [430, 215] on select "Anticipated Entry Term* August 2026 (Application opens April 2025) Just Explori…" at bounding box center [590, 224] width 637 height 55
click at [415, 317] on select "Highest Level of Degree?* PHD Bachelor's Master's Current Undergraduate Student" at bounding box center [424, 316] width 305 height 55
select select "baef124f-e103-44b1-8ca6-5d0669438e44"
click at [272, 289] on select "Highest Level of Degree?* PHD Bachelor's Master's Current Undergraduate Student" at bounding box center [424, 316] width 305 height 55
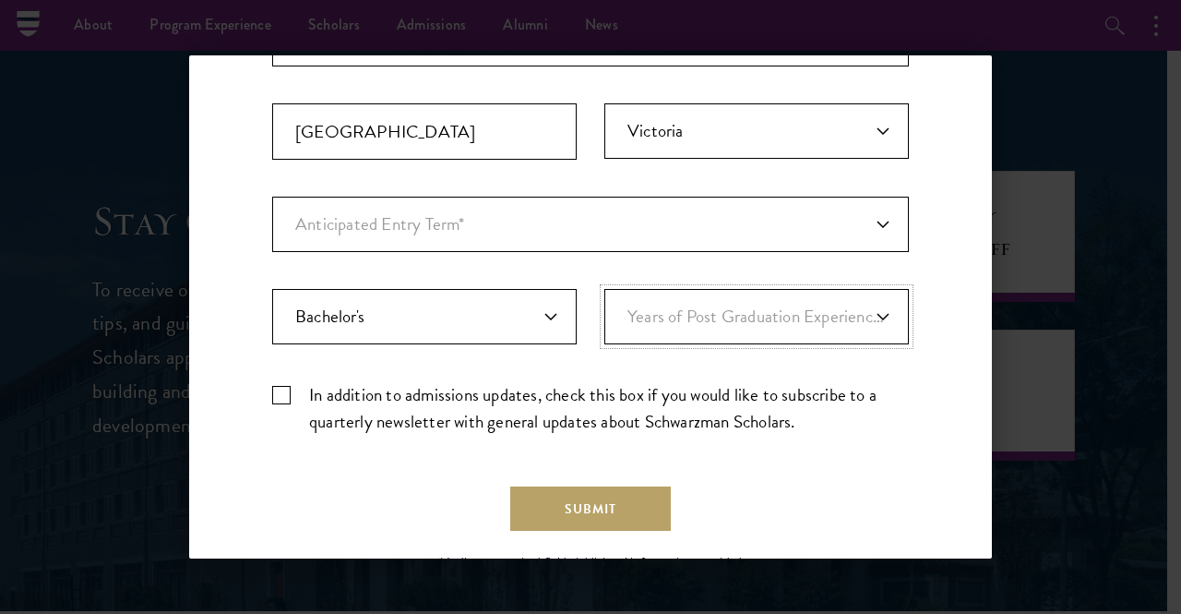
click at [627, 328] on select "Years of Post Graduation Experience?* 1 2 3 4 5 6 7 8 9 10" at bounding box center [756, 316] width 305 height 55
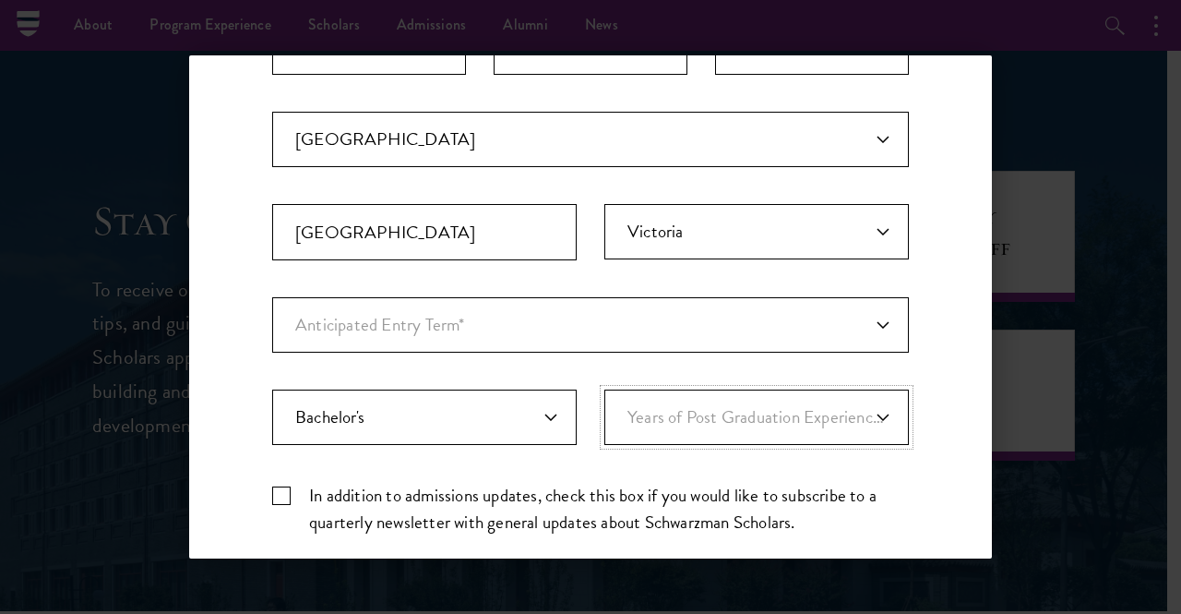
scroll to position [452, 0]
drag, startPoint x: 740, startPoint y: 409, endPoint x: 738, endPoint y: 392, distance: 16.7
click at [740, 409] on select "Years of Post Graduation Experience?* 1 2 3 4 5 6 7 8 9 10" at bounding box center [756, 417] width 305 height 55
click at [604, 390] on select "Years of Post Graduation Experience?* 1 2 3 4 5 6 7 8 9 10" at bounding box center [756, 417] width 305 height 55
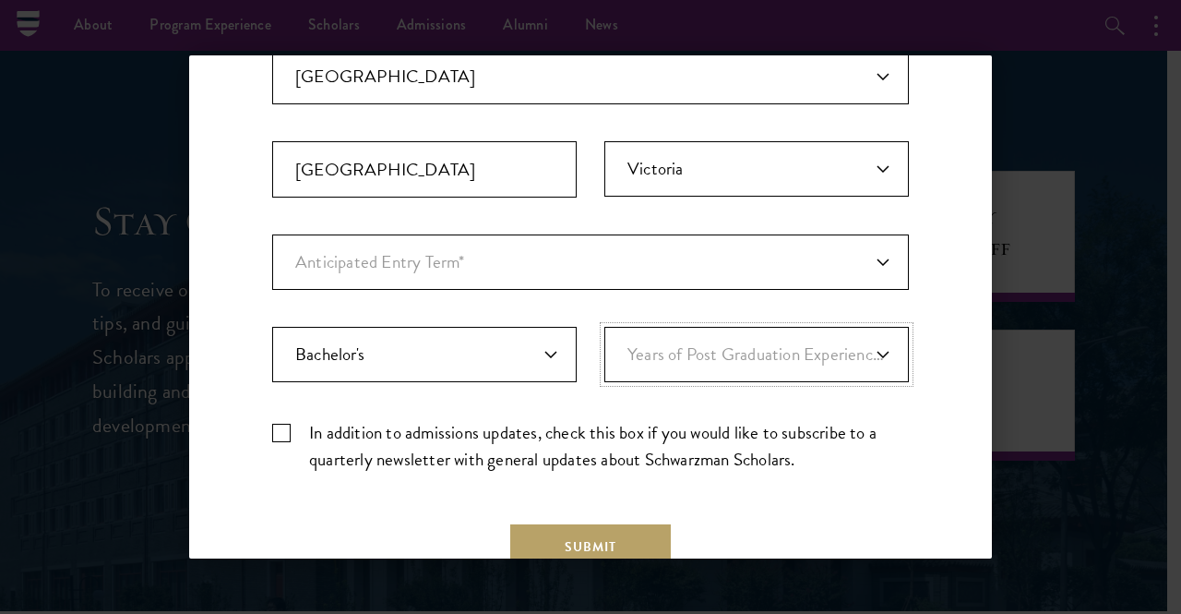
scroll to position [544, 0]
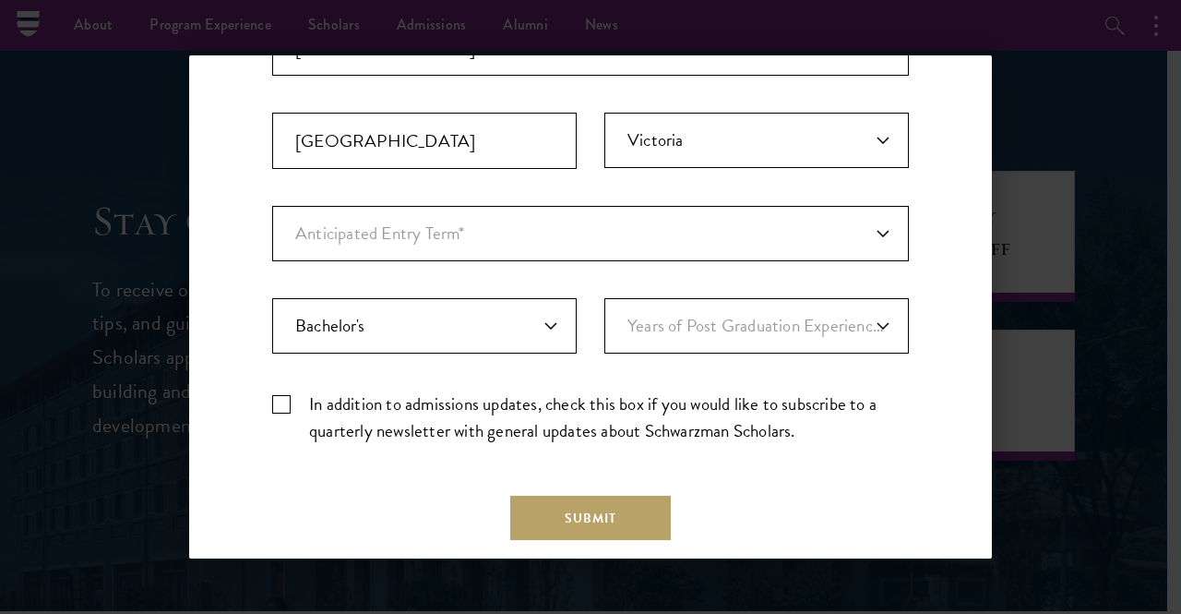
click at [290, 400] on label "In addition to admissions updates, check this box if you would like to subscrib…" at bounding box center [590, 417] width 637 height 54
click at [290, 400] on input "In addition to admissions updates, check this box if you would like to subscrib…" at bounding box center [590, 396] width 637 height 12
click at [283, 390] on label "In addition to admissions updates, check this box if you would like to subscrib…" at bounding box center [590, 417] width 637 height 54
click at [283, 390] on input "In addition to admissions updates, check this box if you would like to subscrib…" at bounding box center [590, 396] width 637 height 12
checkbox input "false"
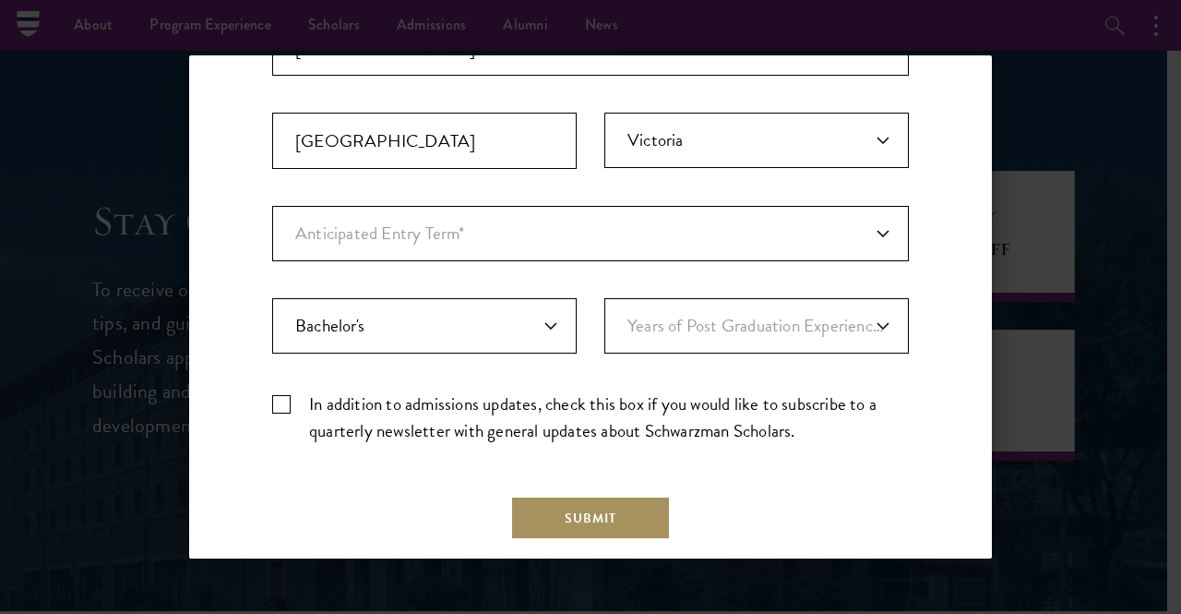
click at [589, 519] on button "Submit" at bounding box center [590, 518] width 161 height 44
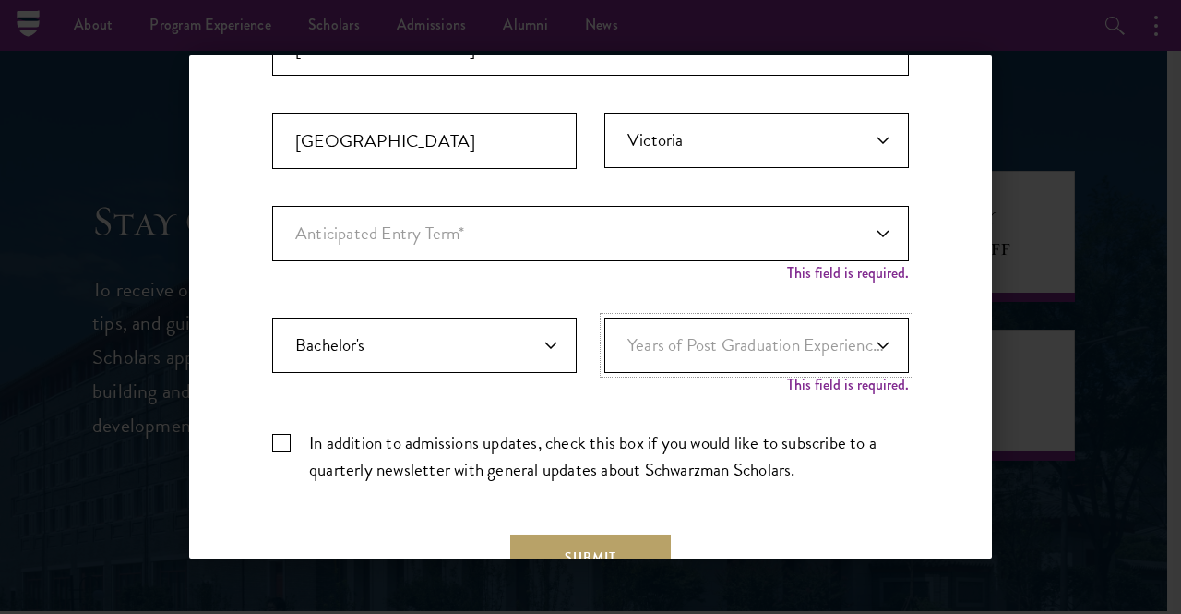
click at [711, 342] on select "Years of Post Graduation Experience?* 1 2 3 4 5 6 7 8 9 10" at bounding box center [756, 344] width 305 height 55
drag, startPoint x: 653, startPoint y: 411, endPoint x: 606, endPoint y: 400, distance: 48.3
click at [652, 414] on div "Important: The form must be completed in English. Nicholas Chou nicholaschou200…" at bounding box center [590, 120] width 637 height 756
click at [541, 239] on select "Anticipated Entry Term* August 2026 (Application opens April 2025) Just Explori…" at bounding box center [590, 233] width 637 height 55
click at [513, 222] on select "Anticipated Entry Term* August 2026 (Application opens April 2025) Just Explori…" at bounding box center [590, 233] width 637 height 55
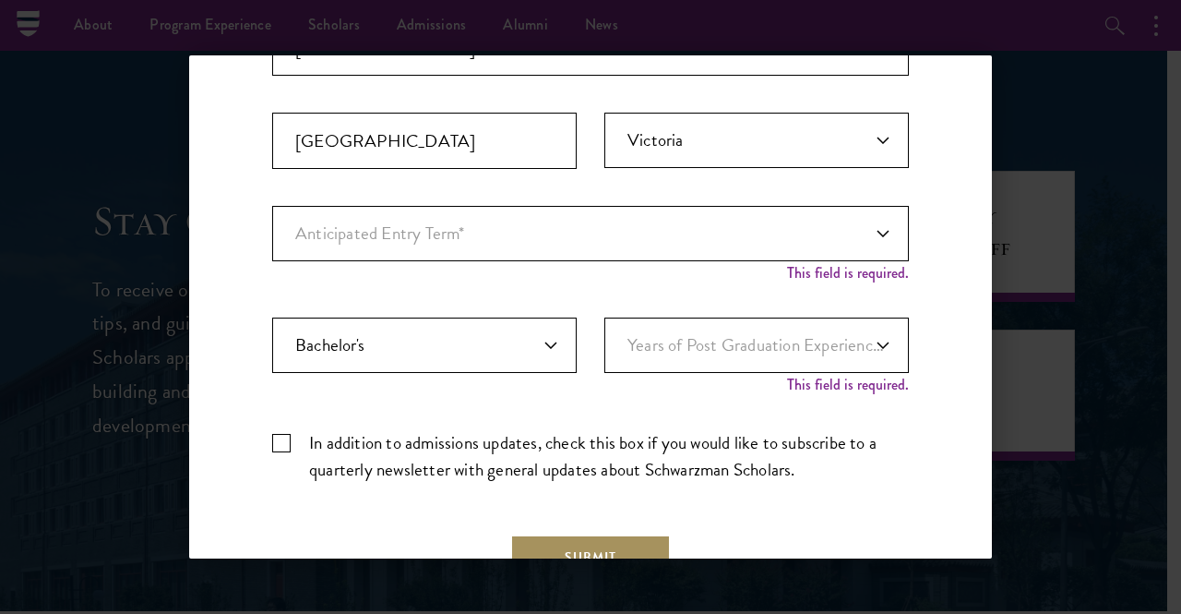
scroll to position [675, 0]
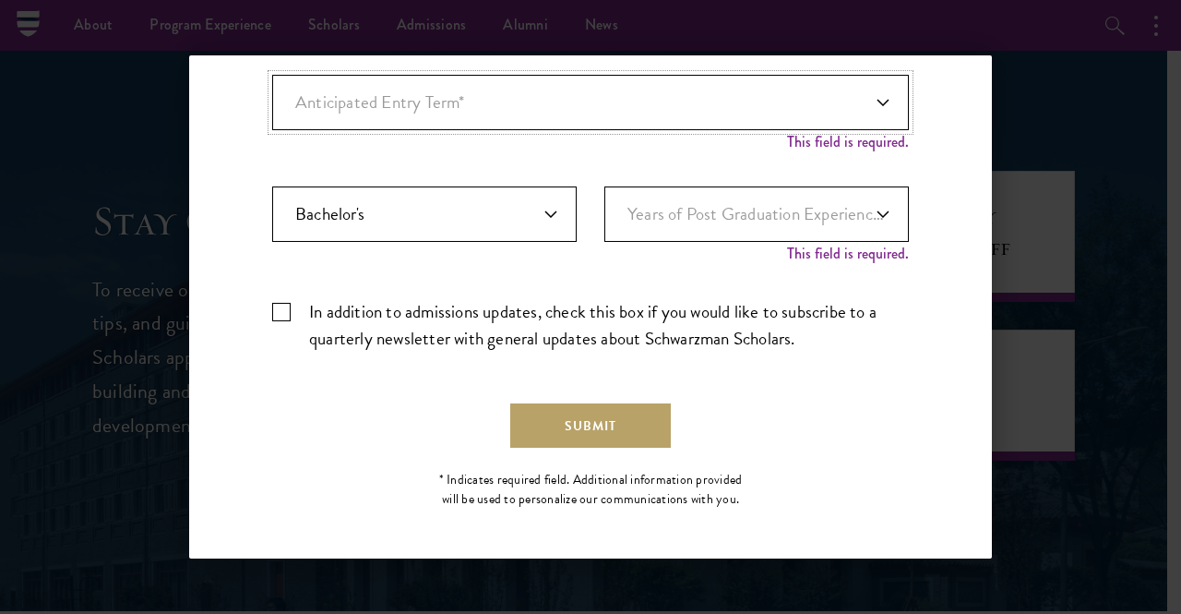
click at [378, 100] on select "Anticipated Entry Term* August 2026 (Application opens April 2025) Just Explori…" at bounding box center [590, 102] width 637 height 55
click at [392, 103] on select "Anticipated Entry Term* August 2026 (Application opens April 2025) Just Explori…" at bounding box center [590, 102] width 637 height 55
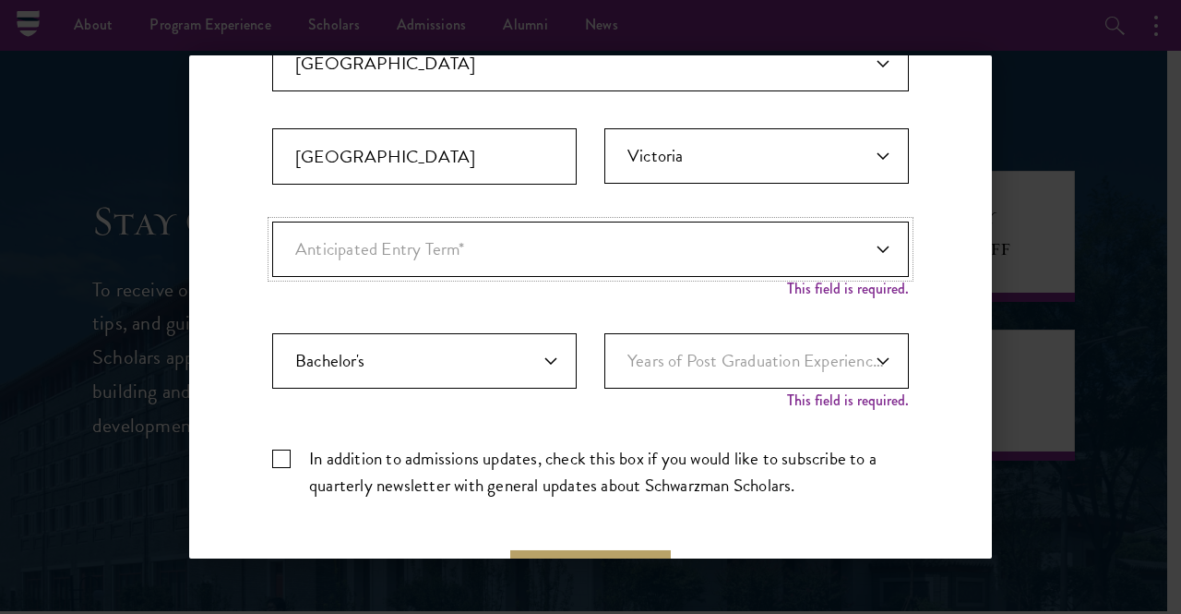
scroll to position [399, 0]
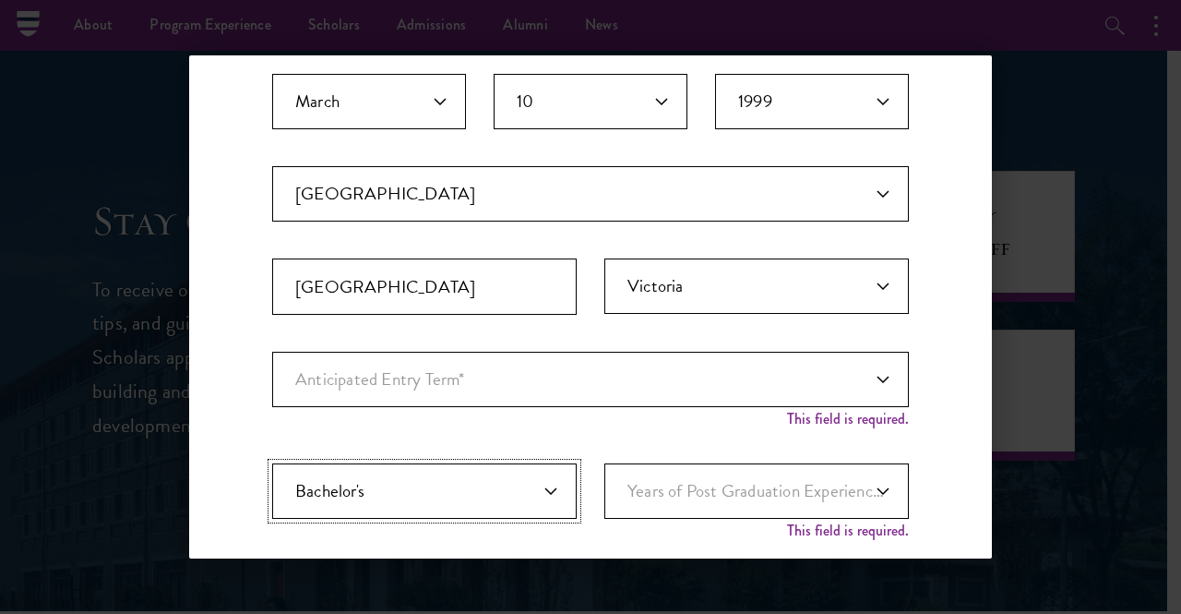
click at [461, 476] on select "Highest Level of Degree?* PHD Bachelor's Master's Current Undergraduate Student" at bounding box center [424, 490] width 305 height 55
click at [461, 474] on select "Highest Level of Degree?* PHD Bachelor's Master's Current Undergraduate Student" at bounding box center [424, 490] width 305 height 55
click at [454, 361] on select "Anticipated Entry Term* August 2026 (Application opens April 2025) Just Explori…" at bounding box center [590, 379] width 637 height 55
click at [272, 352] on select "Anticipated Entry Term* August 2026 (Application opens April 2025) Just Explori…" at bounding box center [590, 379] width 637 height 55
click at [736, 475] on select "Years of Post Graduation Experience?* 1 2 3 4 5 6 7 8 9 10" at bounding box center [756, 490] width 305 height 55
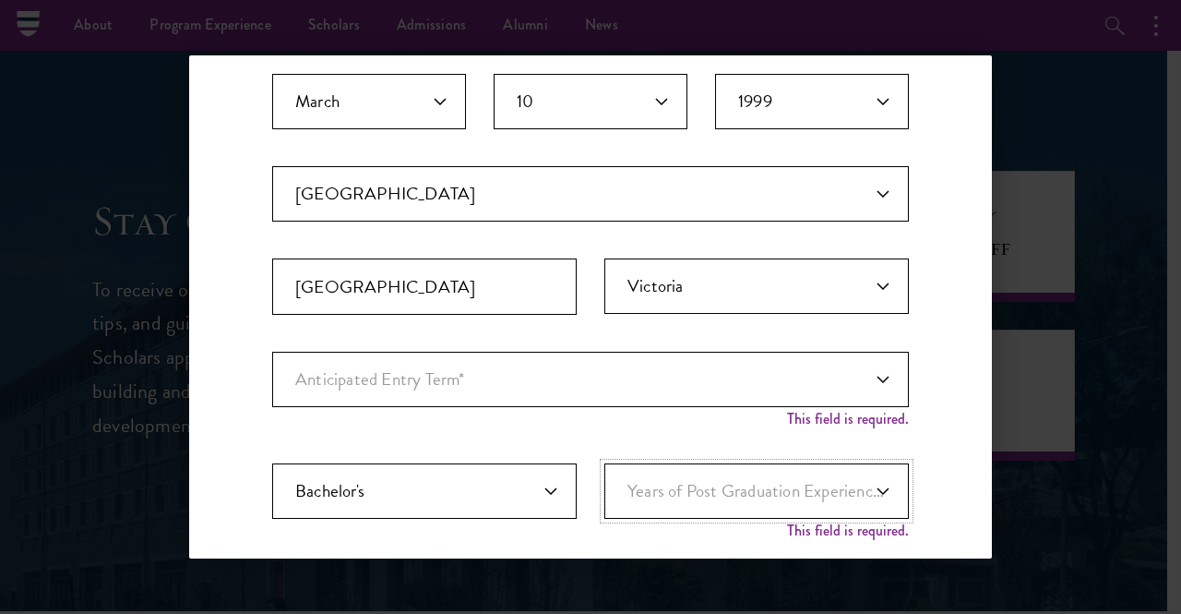
select select "3"
click at [604, 463] on select "Years of Post Graduation Experience?* 1 2 3 4 5 6 7 8 9 10" at bounding box center [756, 490] width 305 height 55
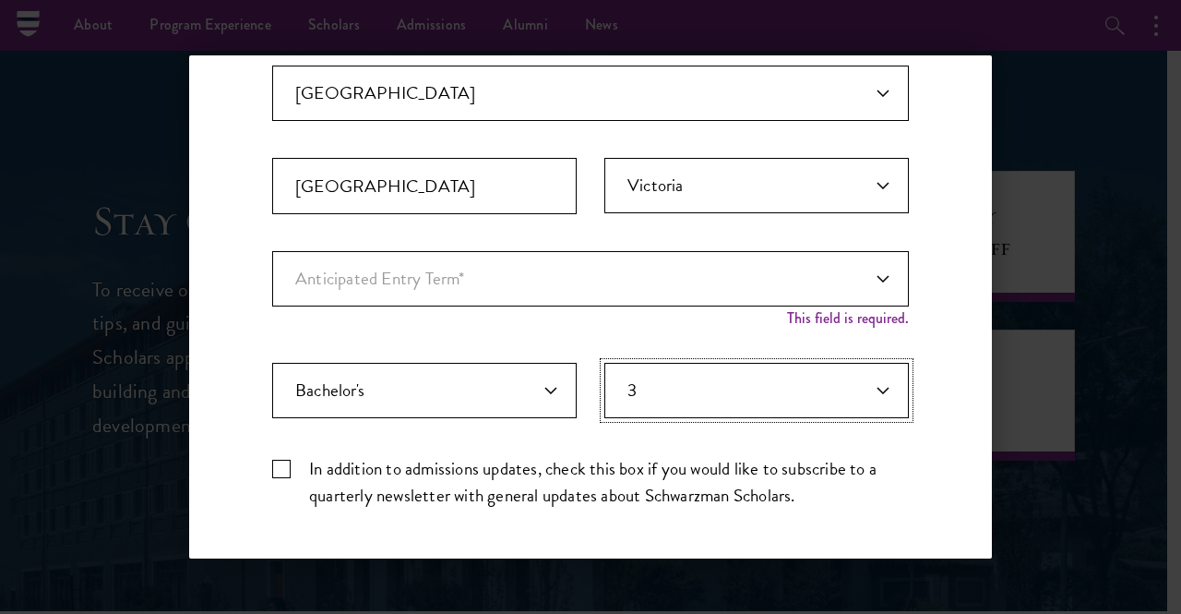
scroll to position [583, 0]
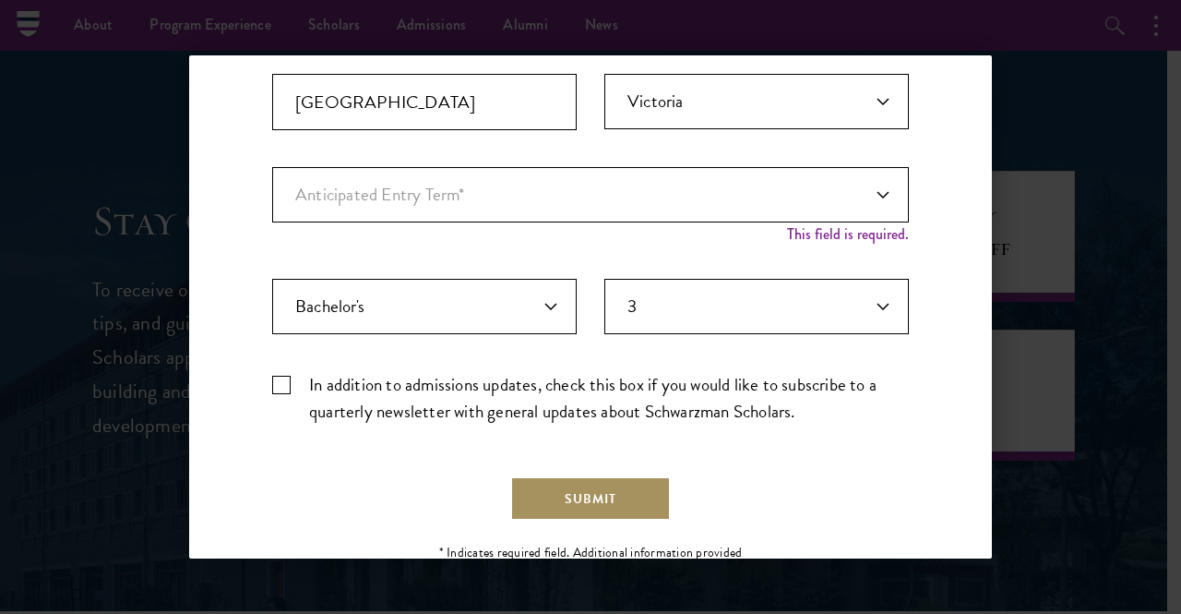
click at [611, 496] on button "Submit" at bounding box center [590, 498] width 161 height 44
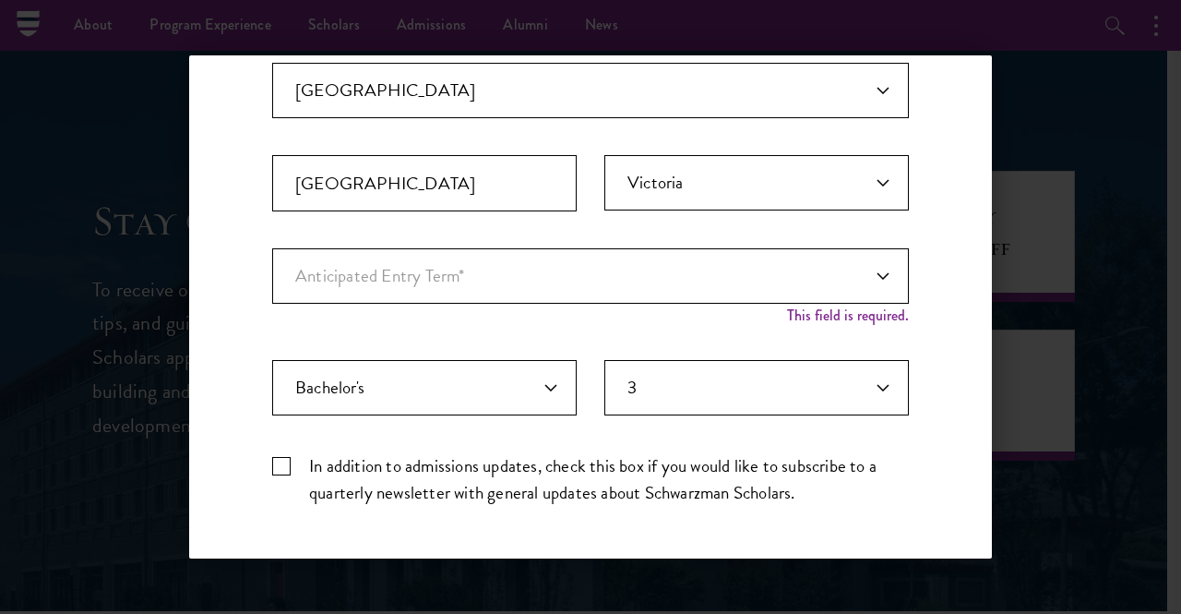
scroll to position [399, 0]
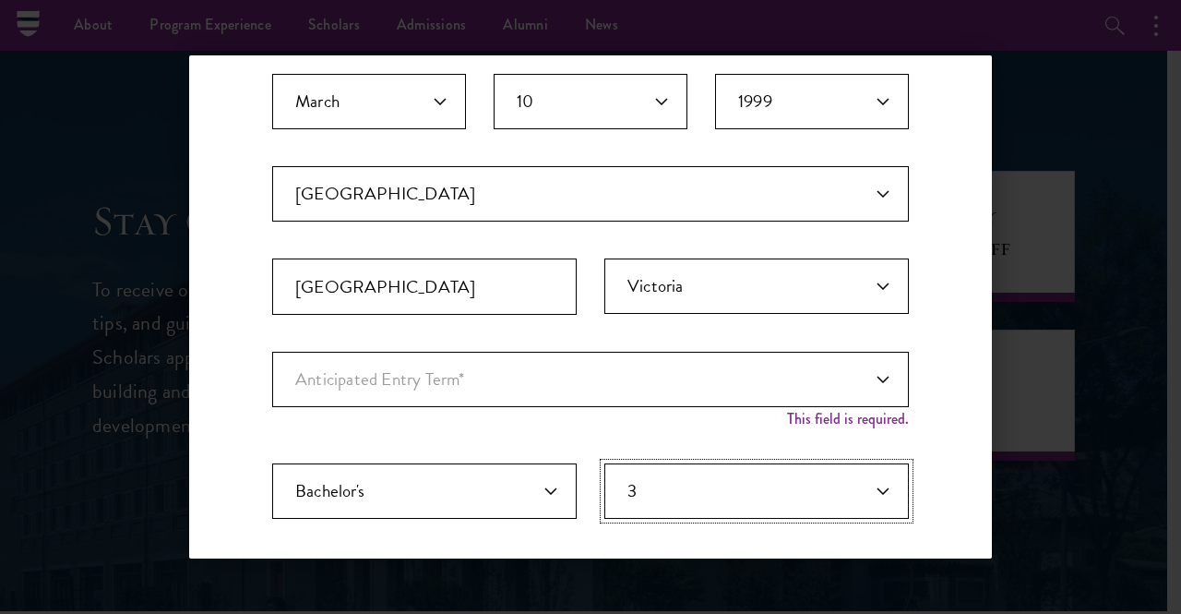
click at [733, 481] on select "Years of Post Graduation Experience?* 1 2 3 4 5 6 7 8 9 10" at bounding box center [756, 490] width 305 height 55
click at [687, 479] on select "Years of Post Graduation Experience?* 1 2 3 4 5 6 7 8 9 10" at bounding box center [756, 490] width 305 height 55
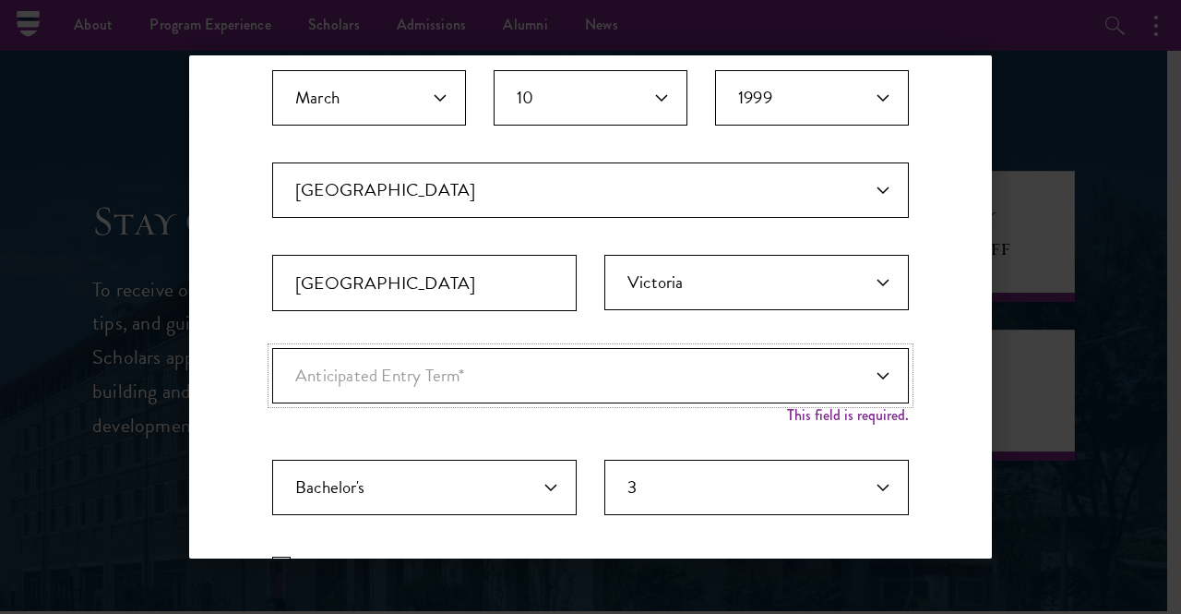
scroll to position [287, 0]
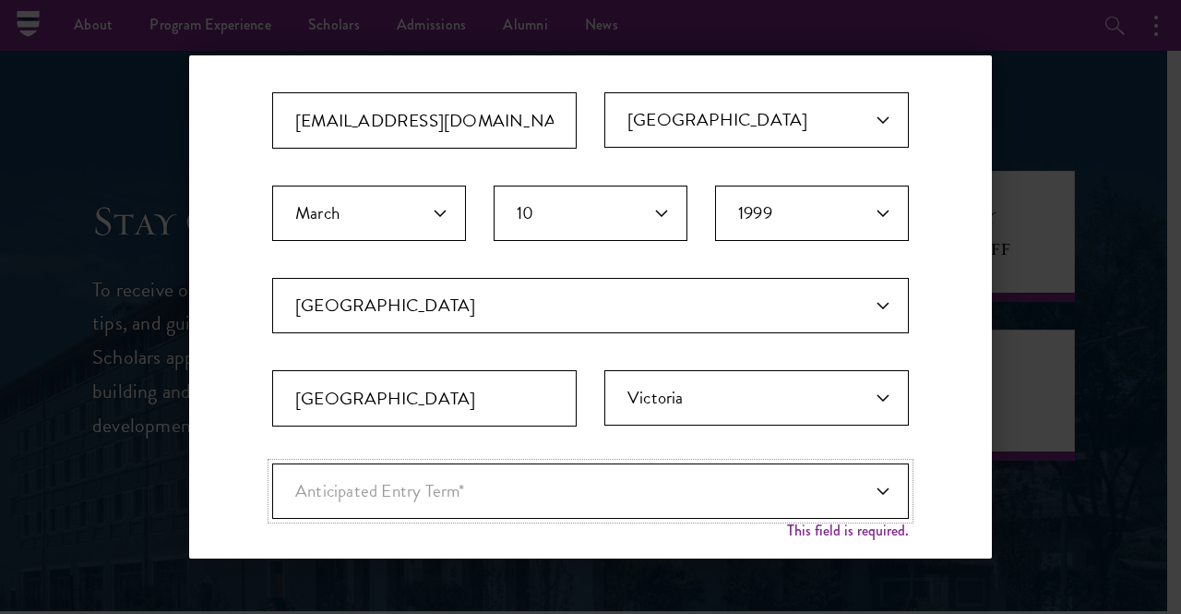
click at [508, 508] on select "Anticipated Entry Term* August 2026 (Application opens April 2025) Just Explori…" at bounding box center [590, 490] width 637 height 55
select select "e64b8ab3-eabb-4867-96d5-7e6b4840665f"
click at [272, 463] on select "Anticipated Entry Term* August 2026 (Application opens April 2025) Just Explori…" at bounding box center [590, 490] width 637 height 55
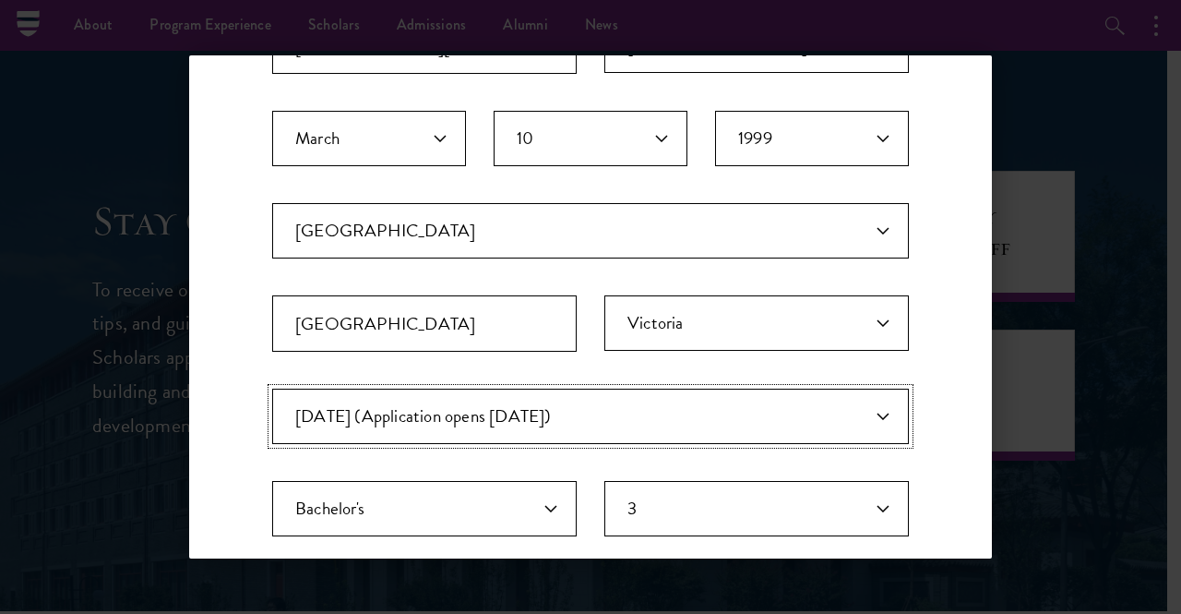
scroll to position [564, 0]
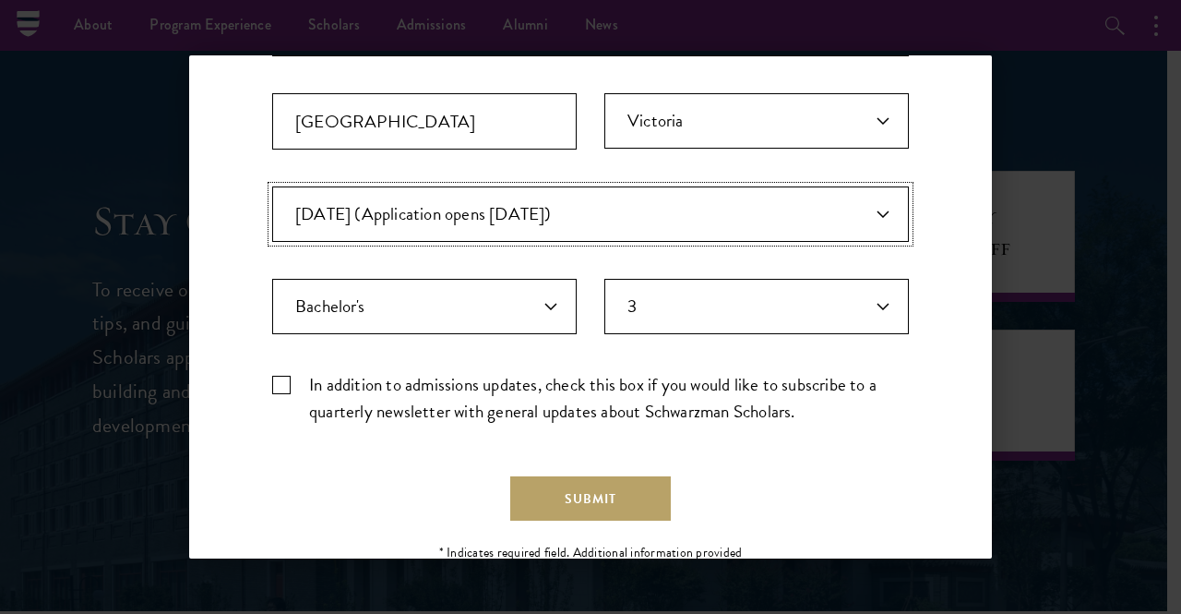
click at [509, 226] on select "Anticipated Entry Term* August 2026 (Application opens April 2025) Just Explori…" at bounding box center [590, 213] width 637 height 55
click at [272, 186] on select "Anticipated Entry Term* August 2026 (Application opens April 2025) Just Explori…" at bounding box center [590, 213] width 637 height 55
click at [450, 197] on select "Anticipated Entry Term* August 2026 (Application opens April 2025) Just Explori…" at bounding box center [590, 213] width 637 height 55
select select "a6790467-ebe7-4045-a56a-66c1cae98076"
click at [272, 186] on select "Anticipated Entry Term* August 2026 (Application opens April 2025) Just Explori…" at bounding box center [590, 213] width 637 height 55
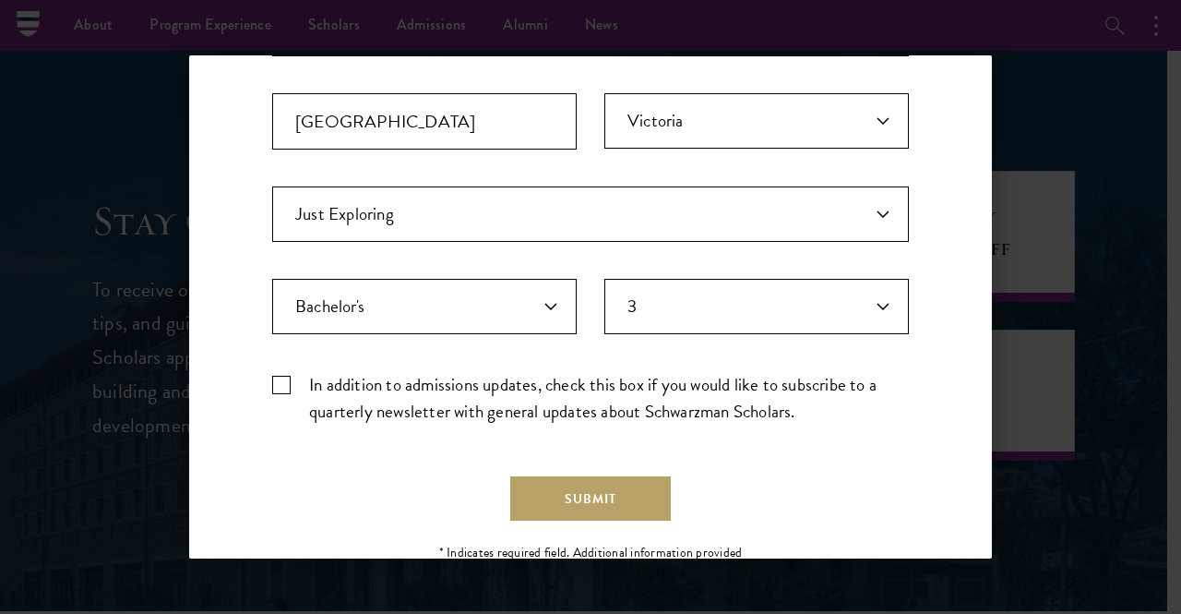
click at [699, 332] on div "Important: The form must be completed in English. Nicholas Chou nicholaschou200…" at bounding box center [590, 80] width 637 height 717
click at [698, 322] on select "Years of Post Graduation Experience?* 1 2 3 4 5 6 7 8 9 10" at bounding box center [756, 306] width 305 height 55
select select "1"
click at [604, 279] on select "Years of Post Graduation Experience?* 1 2 3 4 5 6 7 8 9 10" at bounding box center [756, 306] width 305 height 55
click at [594, 522] on div "Stay Connected Join our mailing list to receive admissions updates and applicat…" at bounding box center [590, 70] width 637 height 1047
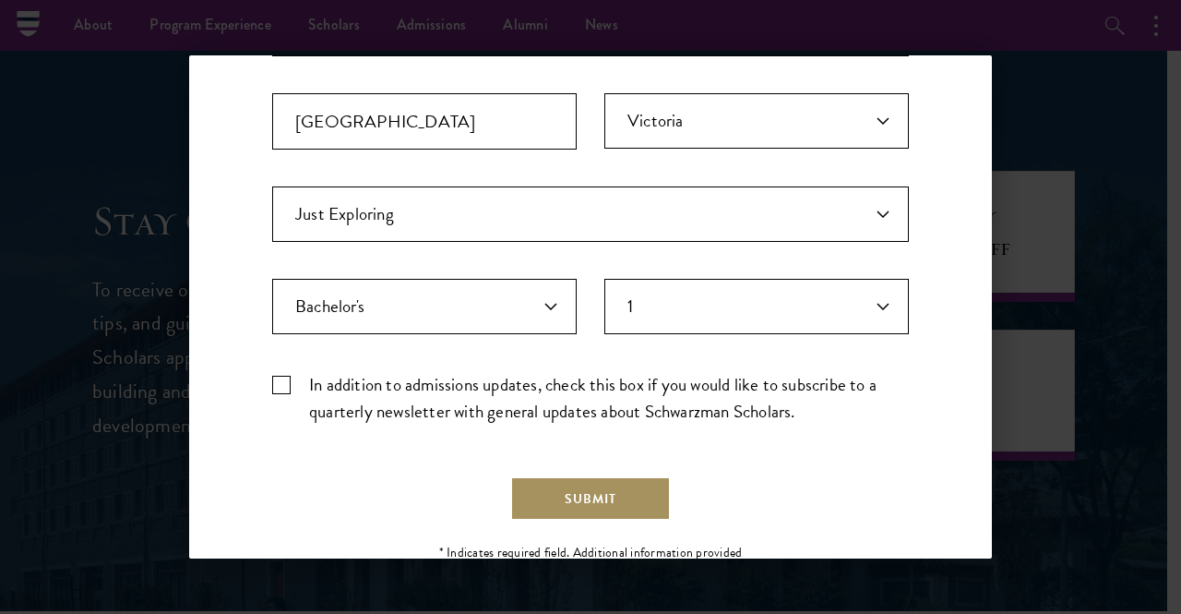
click at [594, 504] on button "Submit" at bounding box center [590, 498] width 161 height 44
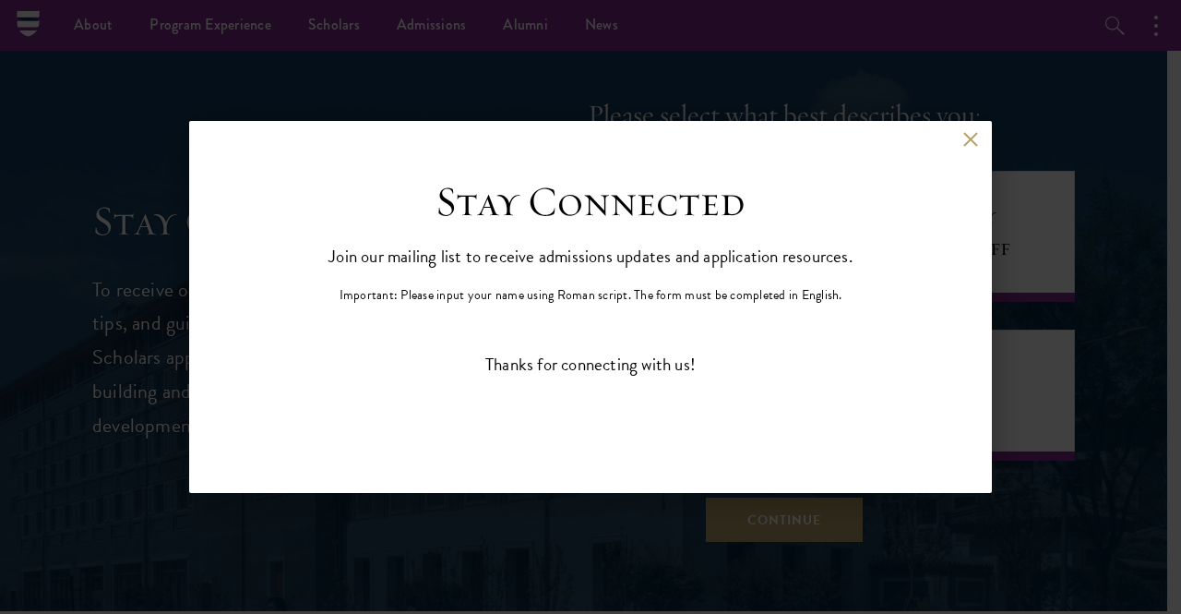
scroll to position [0, 0]
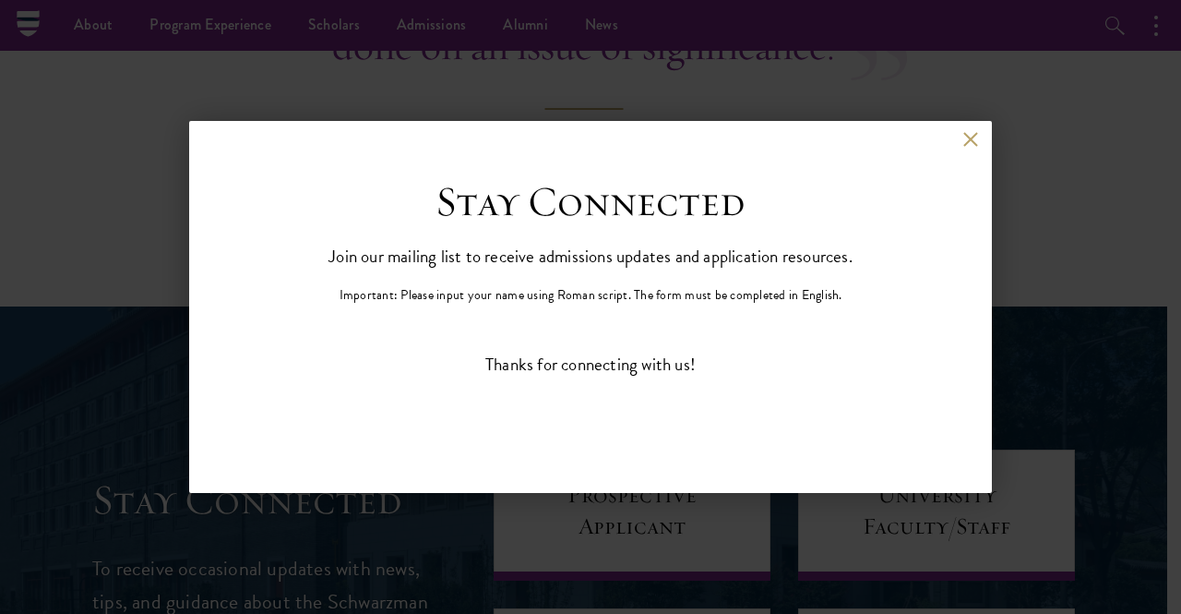
click at [962, 149] on div "Back" at bounding box center [590, 154] width 803 height 44
click at [971, 142] on button at bounding box center [970, 140] width 16 height 16
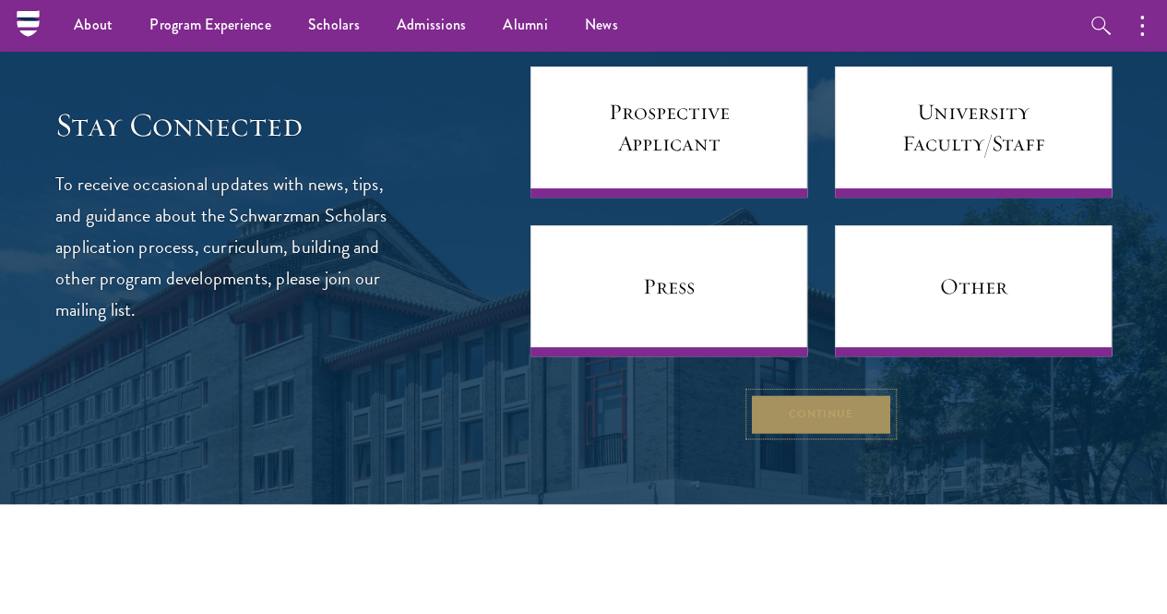
scroll to position [6954, 0]
